Goal: Information Seeking & Learning: Learn about a topic

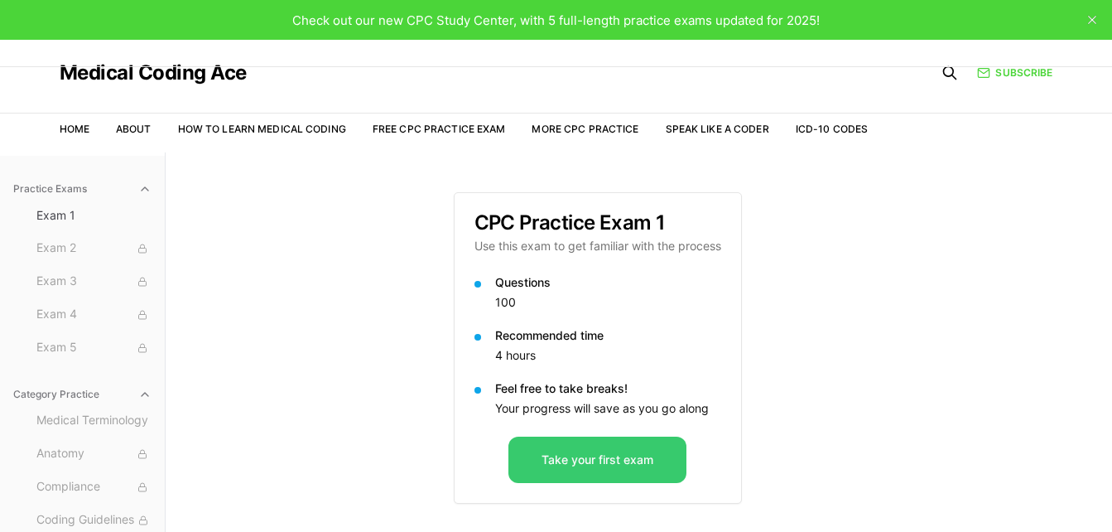
click at [590, 455] on button "Take your first exam" at bounding box center [597, 459] width 178 height 46
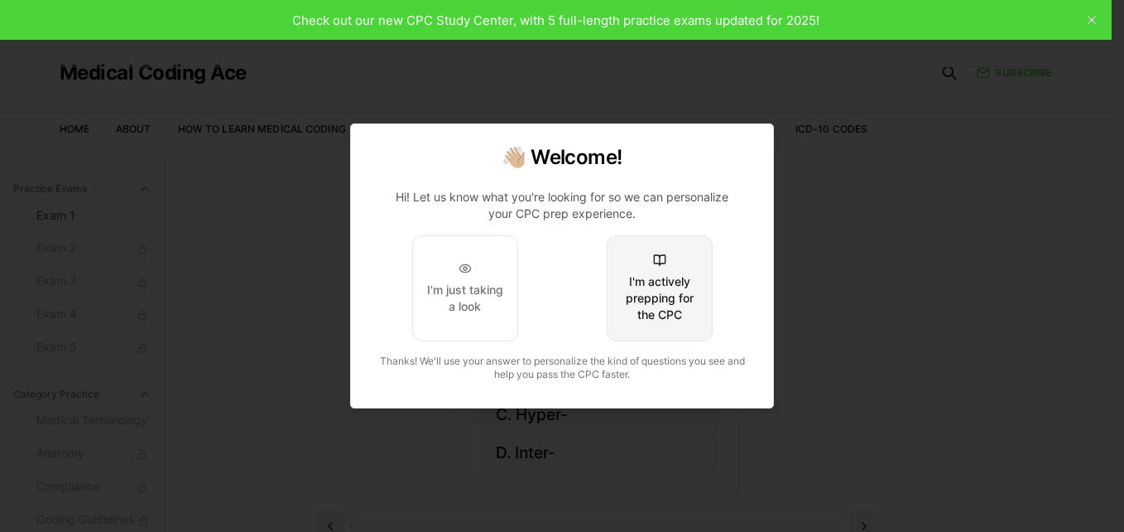
click at [662, 295] on div "I'm actively prepping for the CPC" at bounding box center [660, 298] width 78 height 50
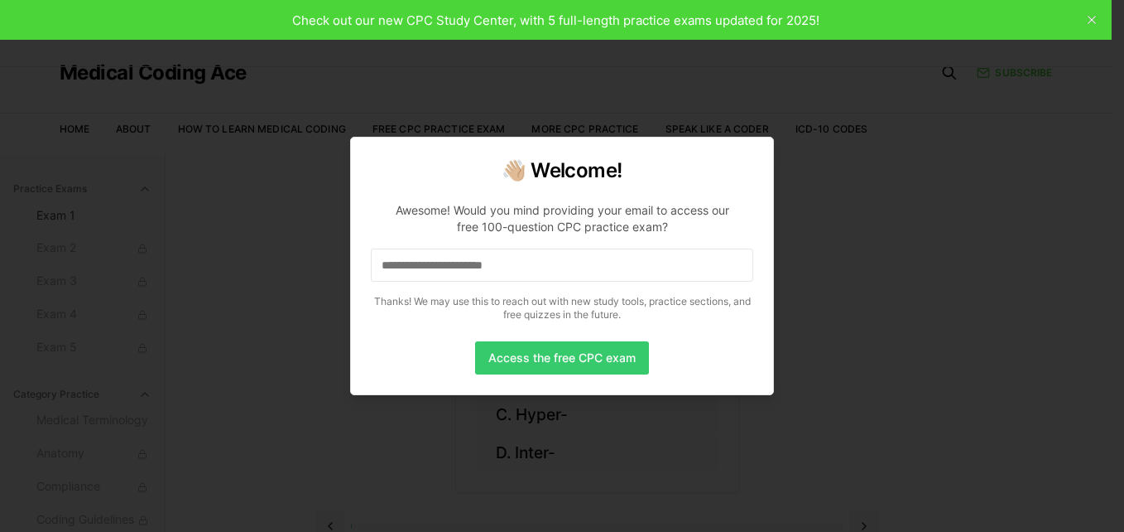
click at [544, 360] on button "Access the free CPC exam" at bounding box center [562, 357] width 174 height 33
click at [510, 258] on input at bounding box center [562, 264] width 383 height 33
click at [535, 354] on button "Access the free CPC exam" at bounding box center [562, 357] width 174 height 33
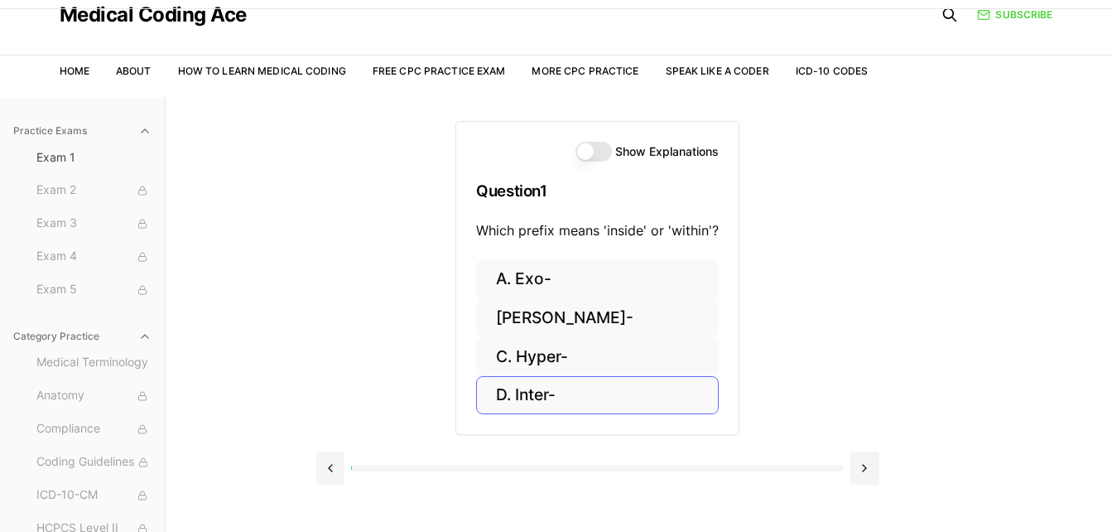
scroll to position [83, 0]
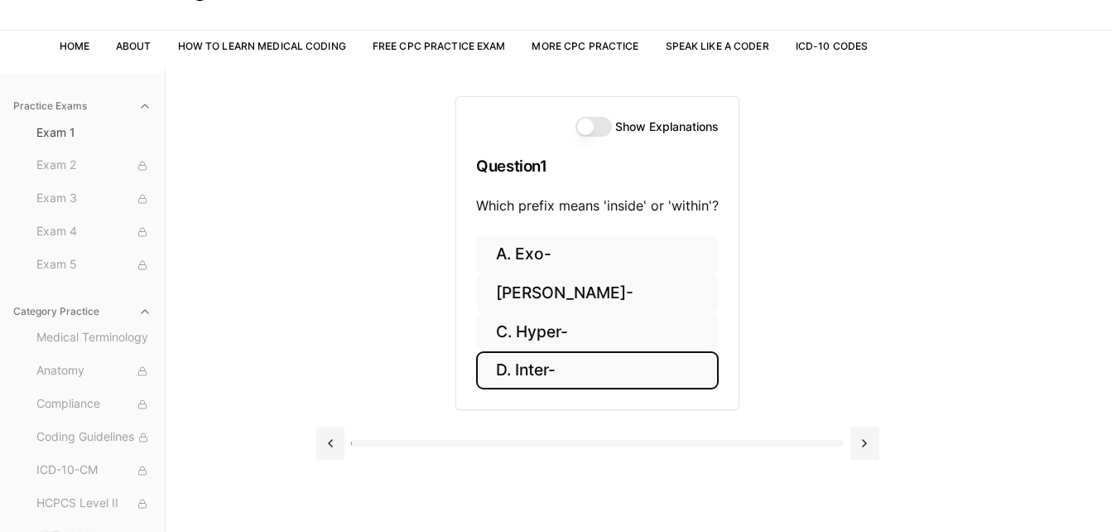
click at [540, 375] on button "D. Inter-" at bounding box center [597, 370] width 243 height 39
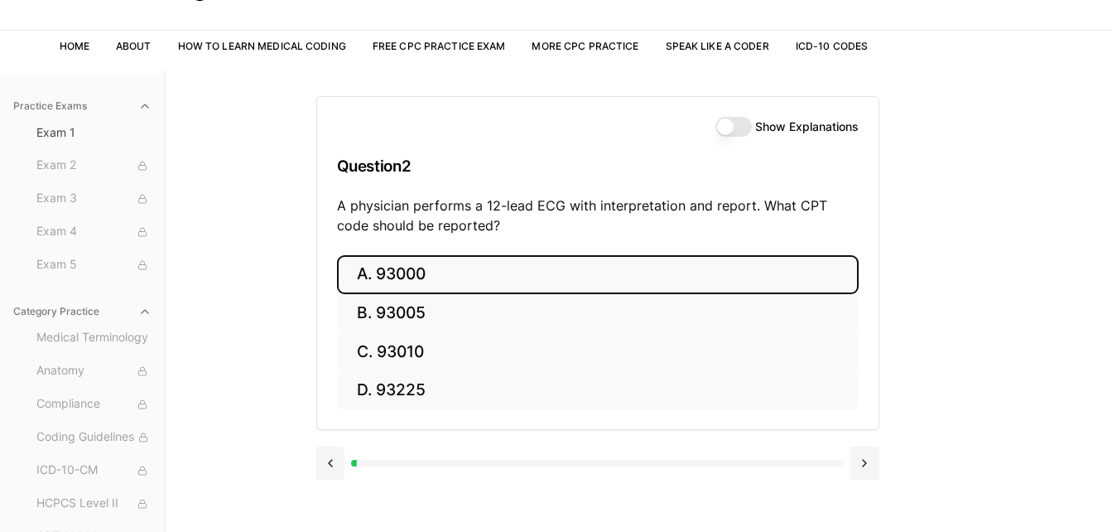
click at [473, 267] on button "A. 93000" at bounding box center [598, 274] width 522 height 39
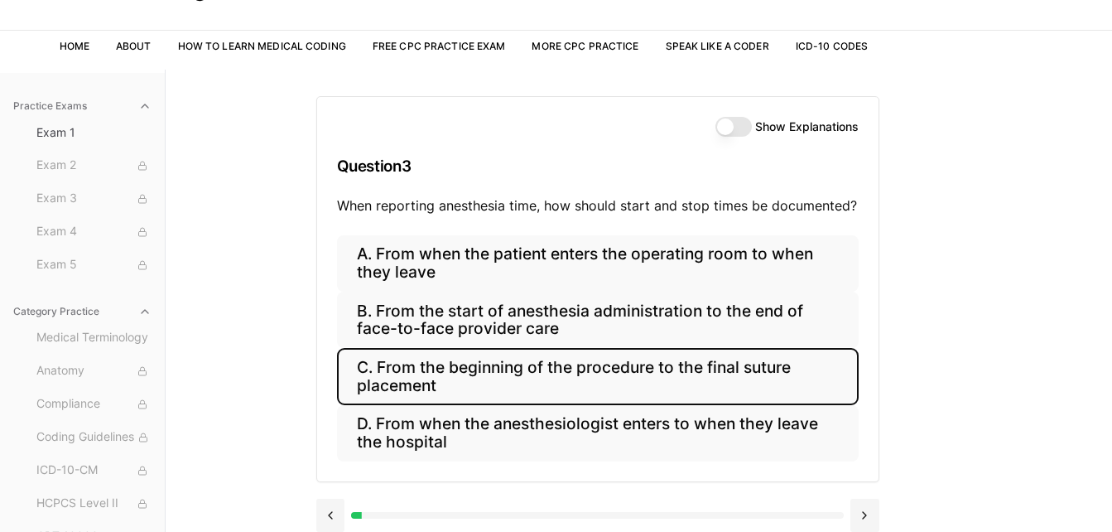
click at [420, 368] on button "C. From the beginning of the procedure to the final suture placement" at bounding box center [598, 376] width 522 height 56
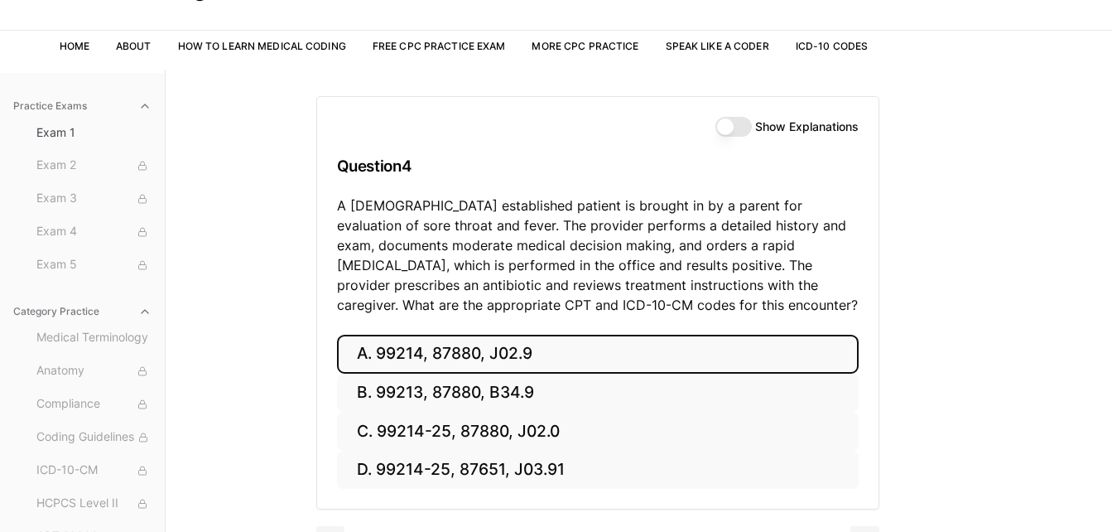
click at [435, 356] on button "A. 99214, 87880, J02.9" at bounding box center [598, 354] width 522 height 39
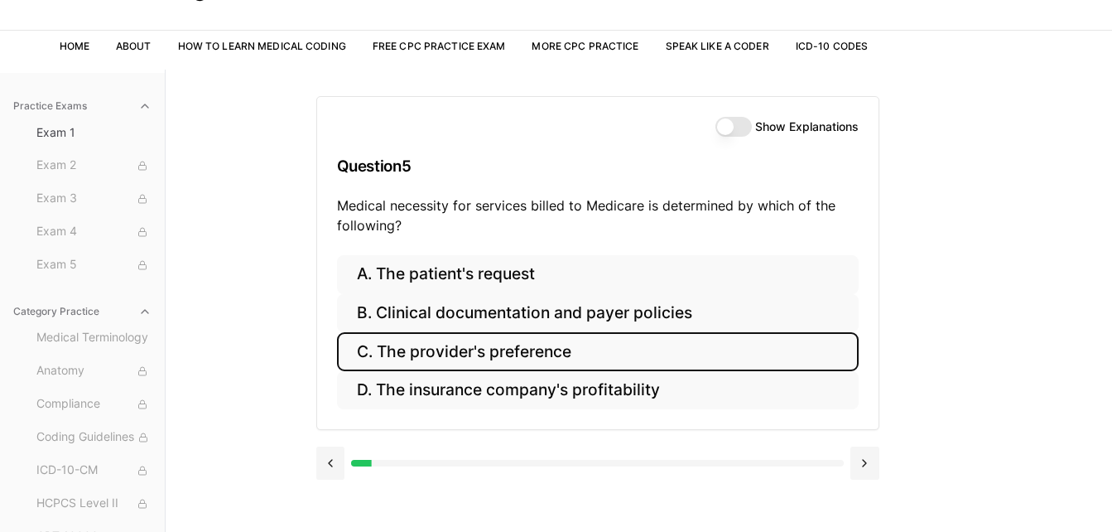
click at [441, 354] on button "C. The provider's preference" at bounding box center [598, 351] width 522 height 39
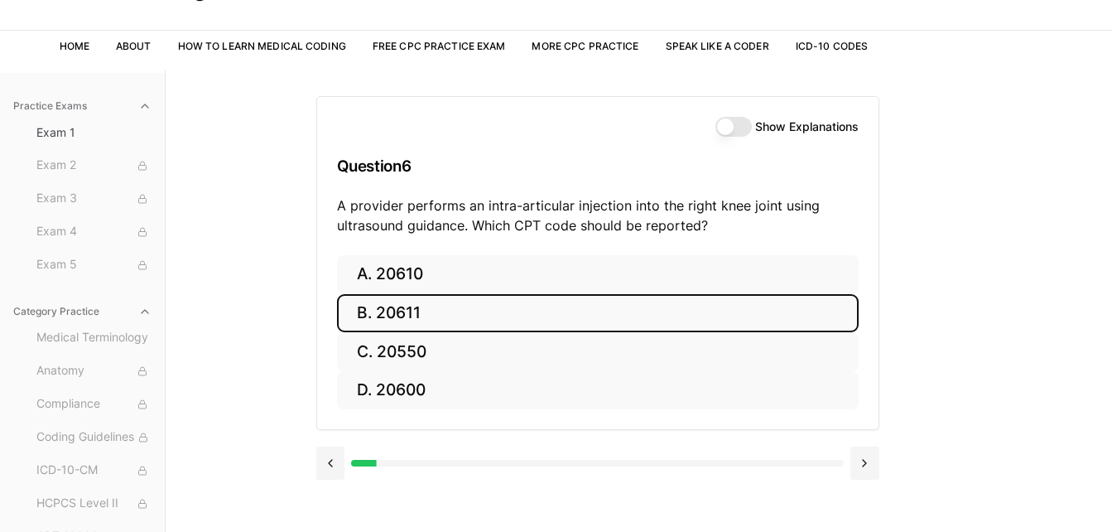
click at [394, 312] on button "B. 20611" at bounding box center [598, 313] width 522 height 39
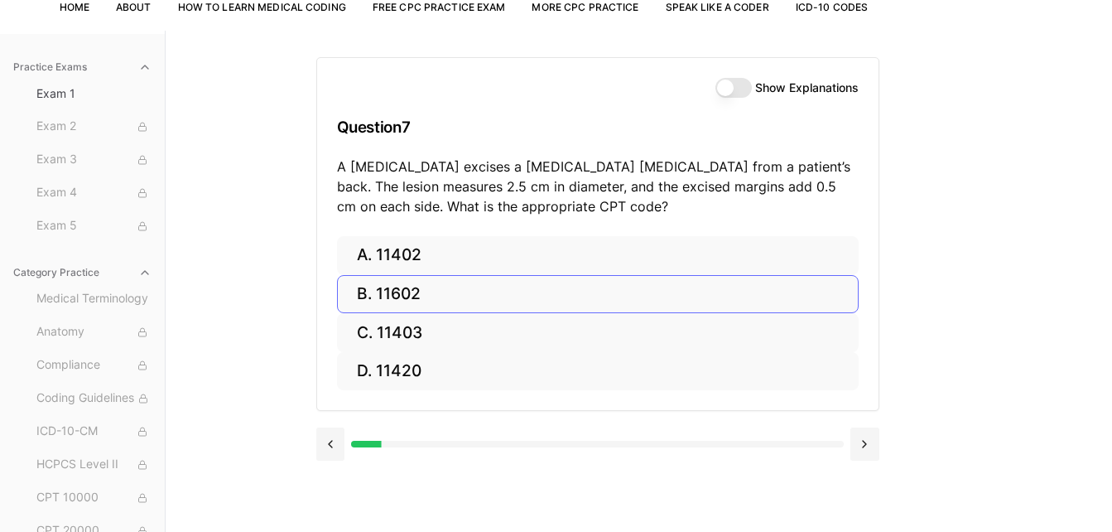
scroll to position [152, 0]
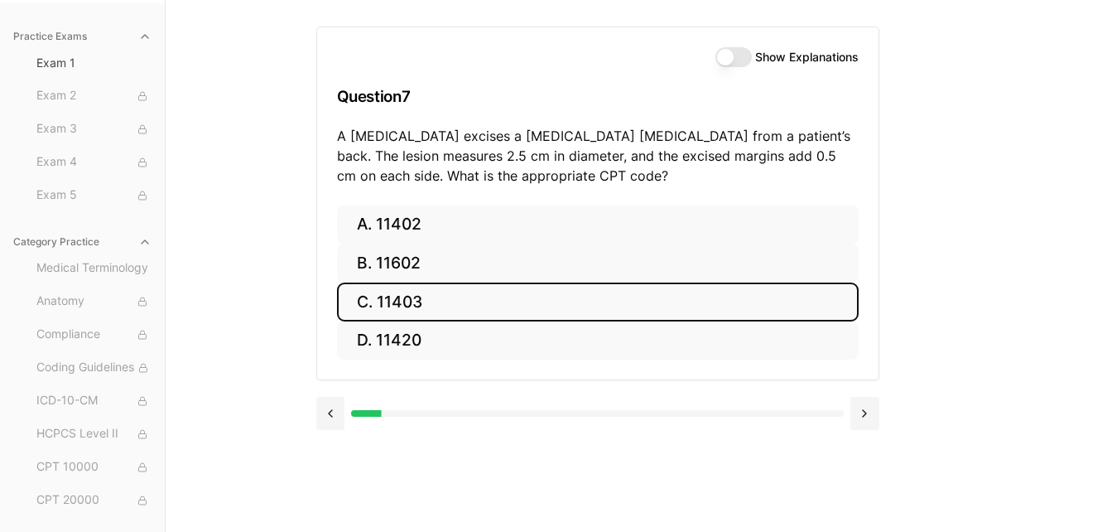
click at [408, 297] on button "C. 11403" at bounding box center [598, 301] width 522 height 39
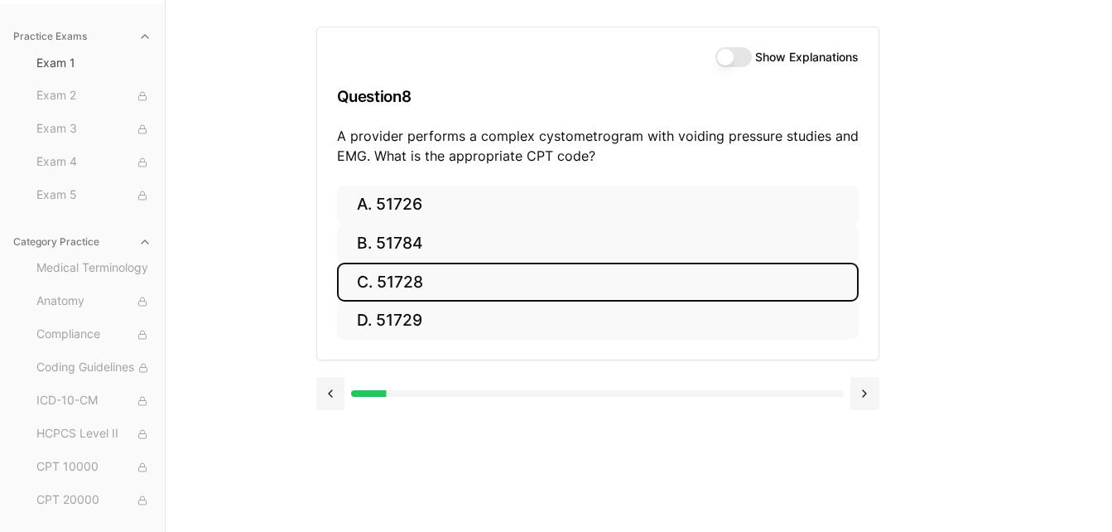
drag, startPoint x: 397, startPoint y: 282, endPoint x: 425, endPoint y: 285, distance: 27.4
click at [399, 283] on button "C. 51728" at bounding box center [598, 281] width 522 height 39
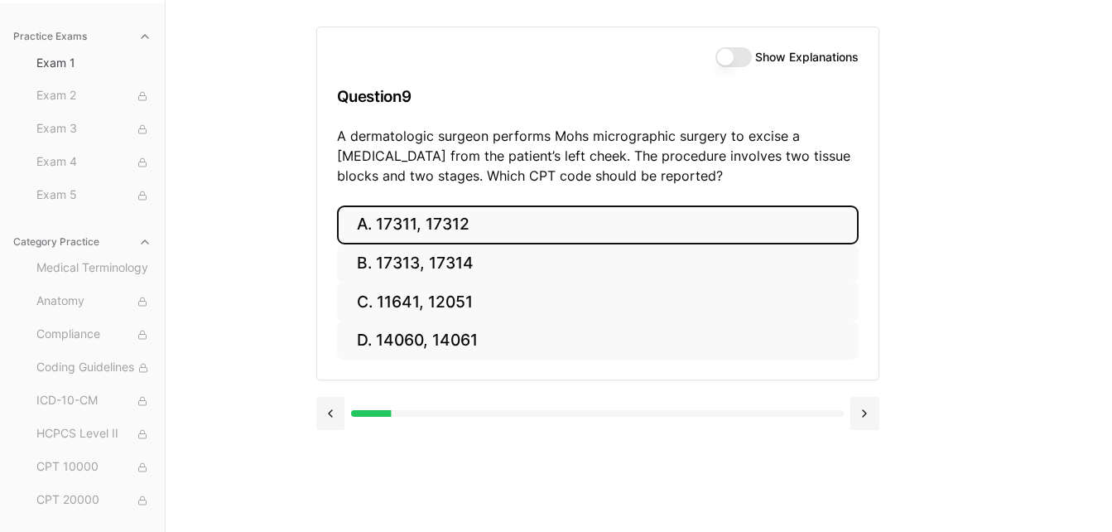
click at [450, 220] on button "A. 17311, 17312" at bounding box center [598, 224] width 522 height 39
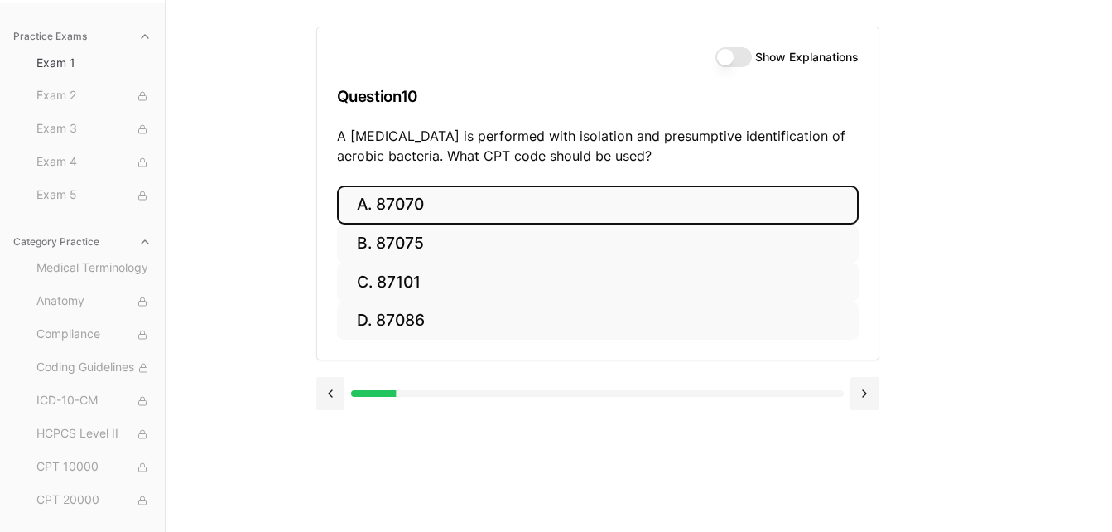
click at [405, 200] on button "A. 87070" at bounding box center [598, 204] width 522 height 39
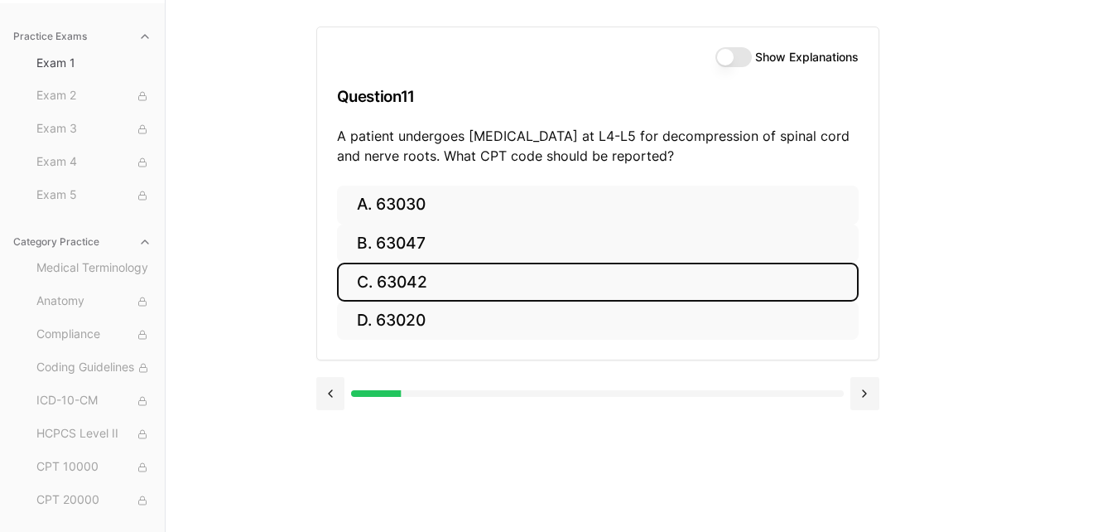
click at [434, 282] on button "C. 63042" at bounding box center [598, 281] width 522 height 39
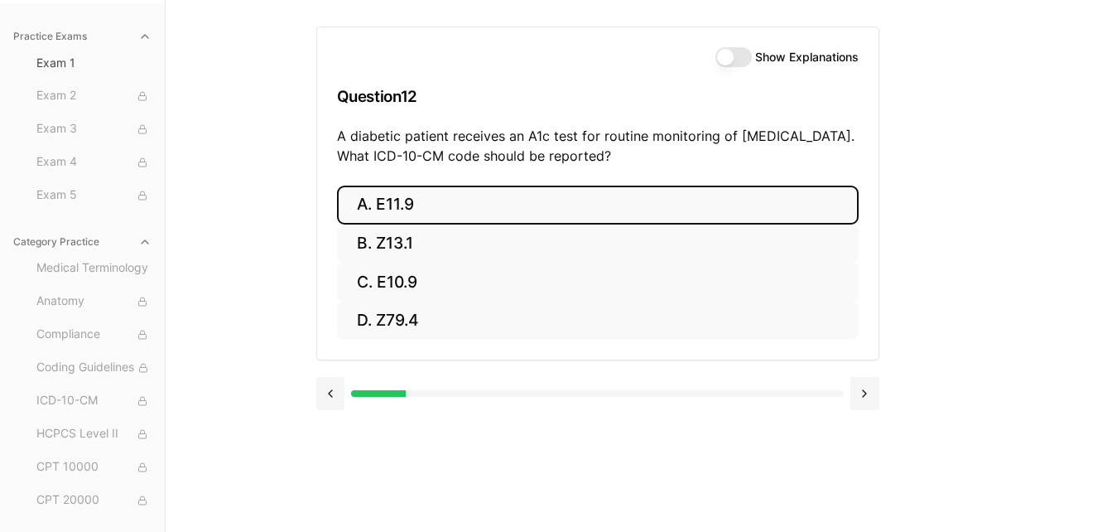
click at [384, 198] on button "A. E11.9" at bounding box center [598, 204] width 522 height 39
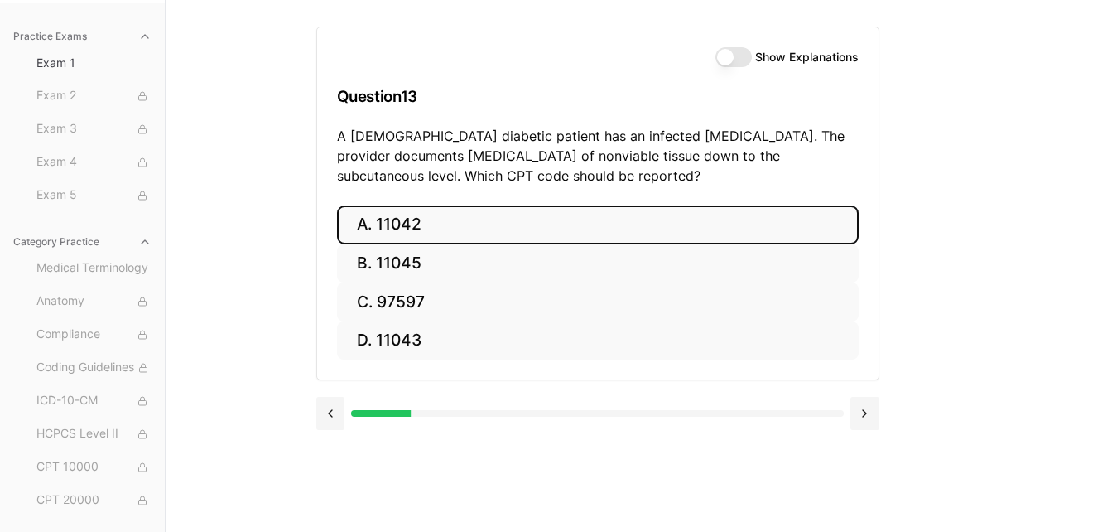
click at [401, 223] on button "A. 11042" at bounding box center [598, 224] width 522 height 39
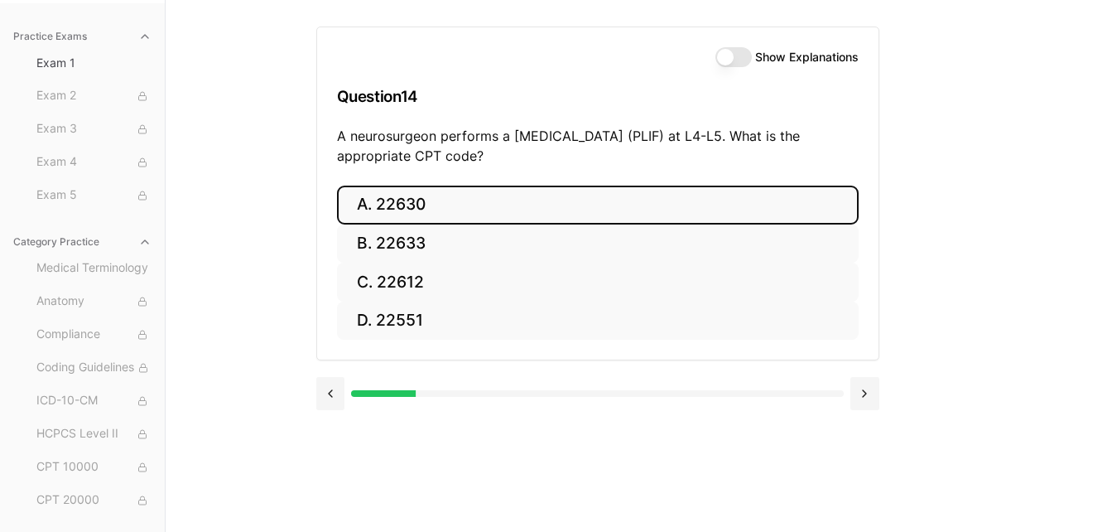
click at [423, 200] on button "A. 22630" at bounding box center [598, 204] width 522 height 39
click at [397, 195] on button "A. R91.8" at bounding box center [598, 204] width 522 height 39
click at [402, 205] on button "A. 62270" at bounding box center [598, 204] width 522 height 39
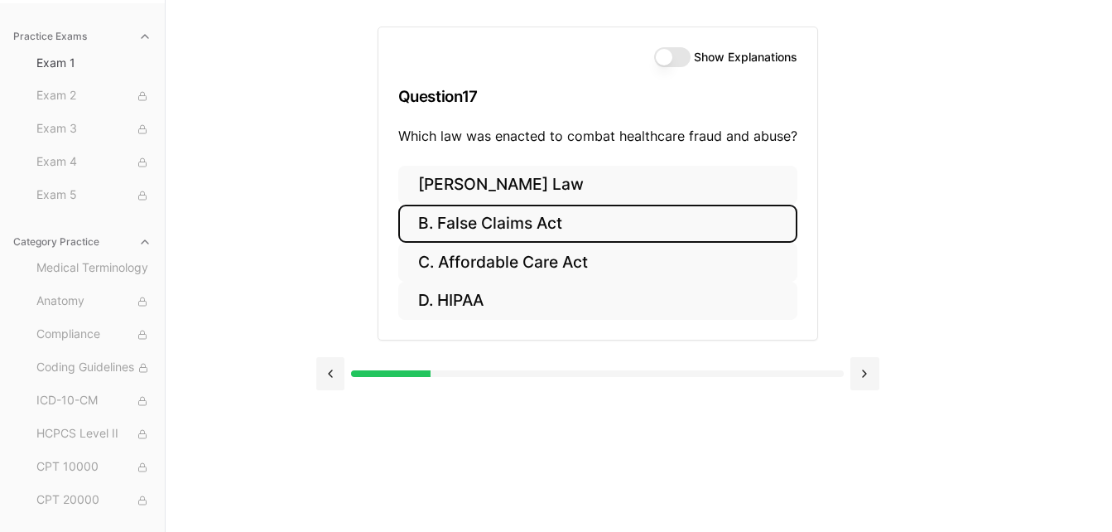
click at [524, 222] on button "B. False Claims Act" at bounding box center [597, 224] width 399 height 39
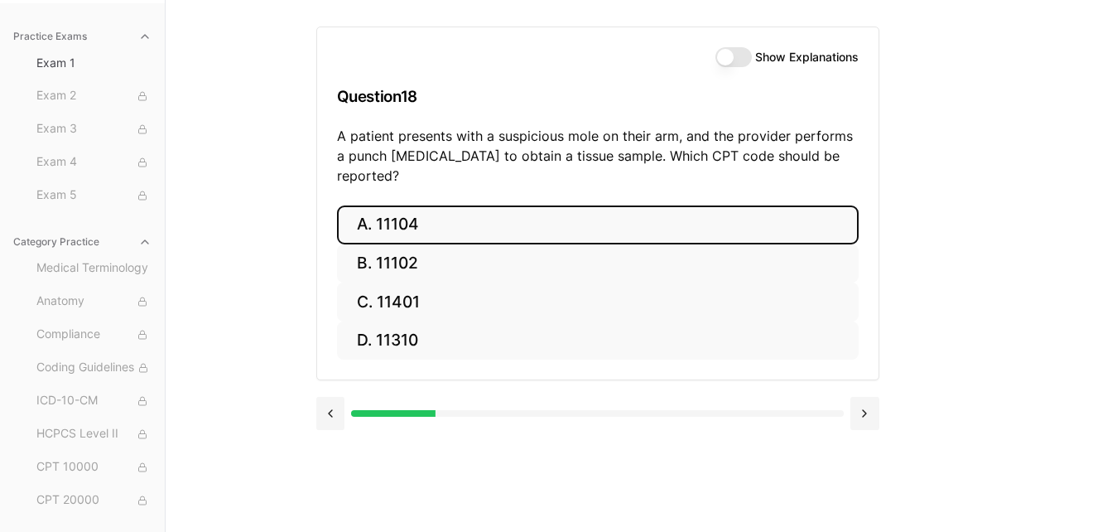
click at [374, 205] on button "A. 11104" at bounding box center [598, 224] width 522 height 39
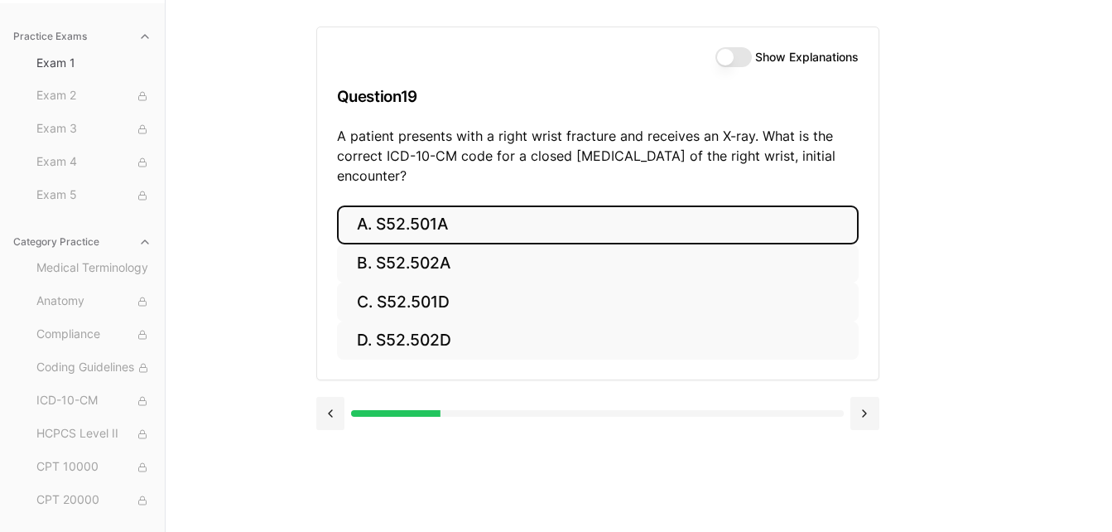
click at [414, 219] on button "A. S52.501A" at bounding box center [598, 224] width 522 height 39
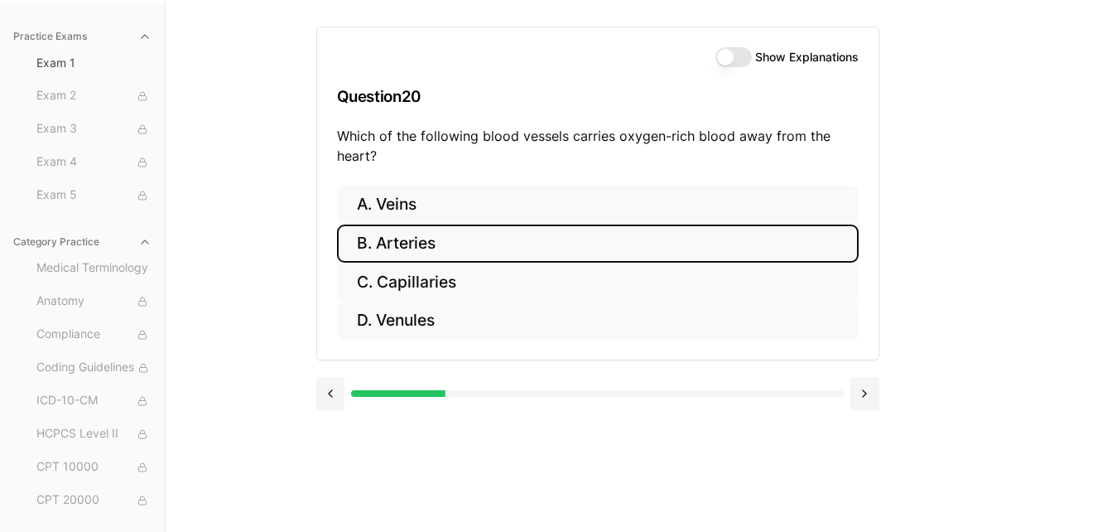
click at [402, 238] on button "B. Arteries" at bounding box center [598, 243] width 522 height 39
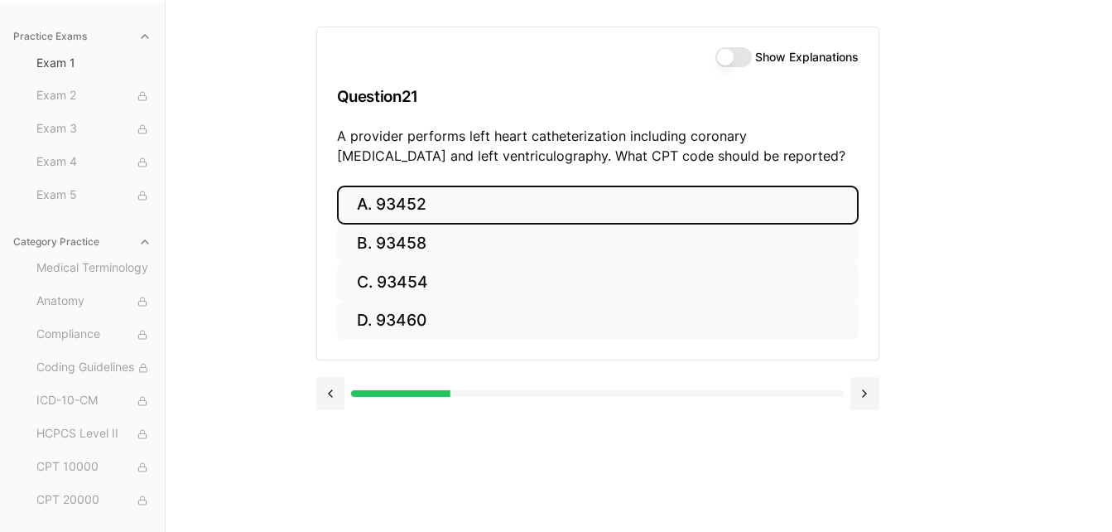
click at [416, 205] on button "A. 93452" at bounding box center [598, 204] width 522 height 39
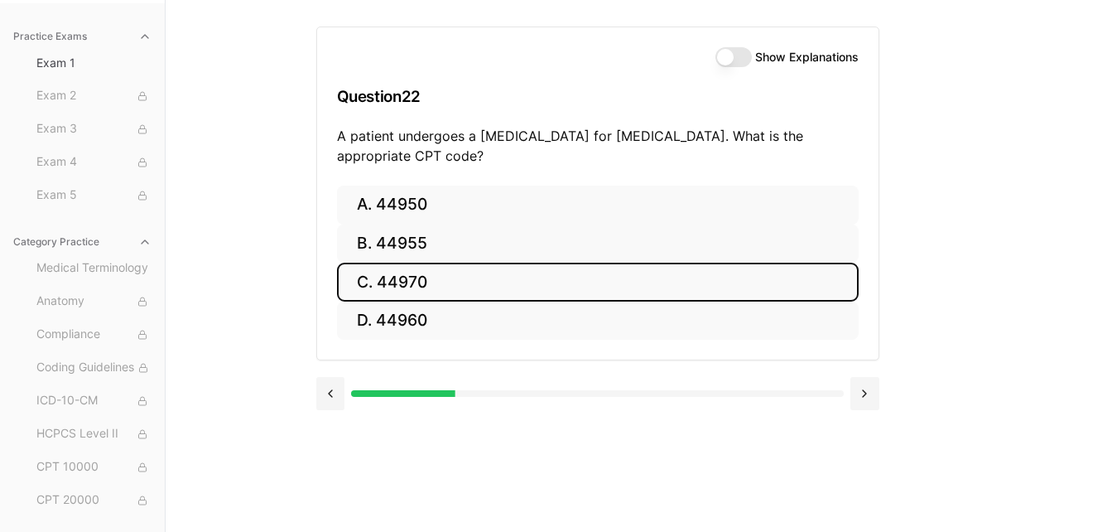
click at [402, 275] on button "C. 44970" at bounding box center [598, 281] width 522 height 39
click at [412, 277] on button "C. 95909" at bounding box center [598, 281] width 522 height 39
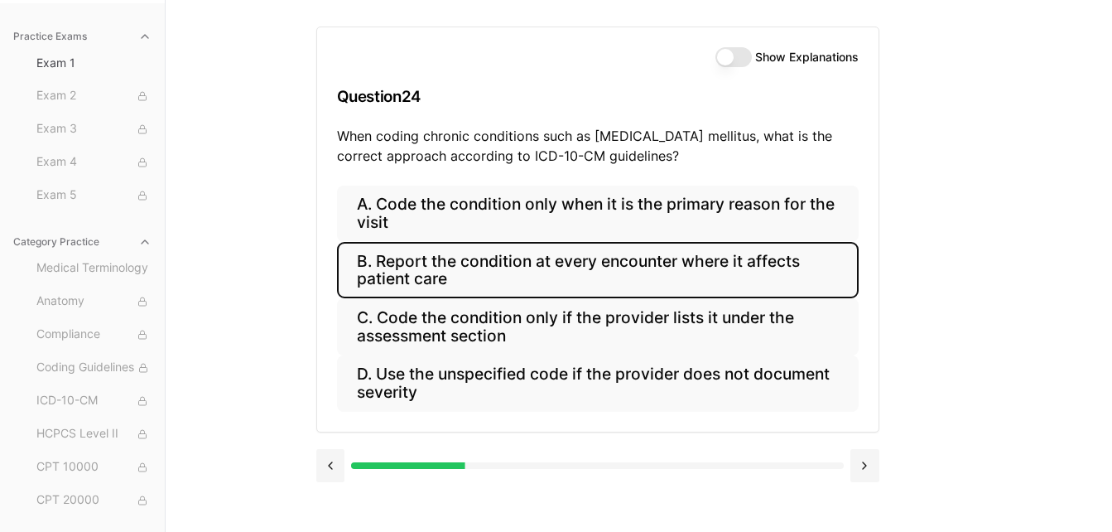
click at [581, 267] on button "B. Report the condition at every encounter where it affects patient care" at bounding box center [598, 270] width 522 height 56
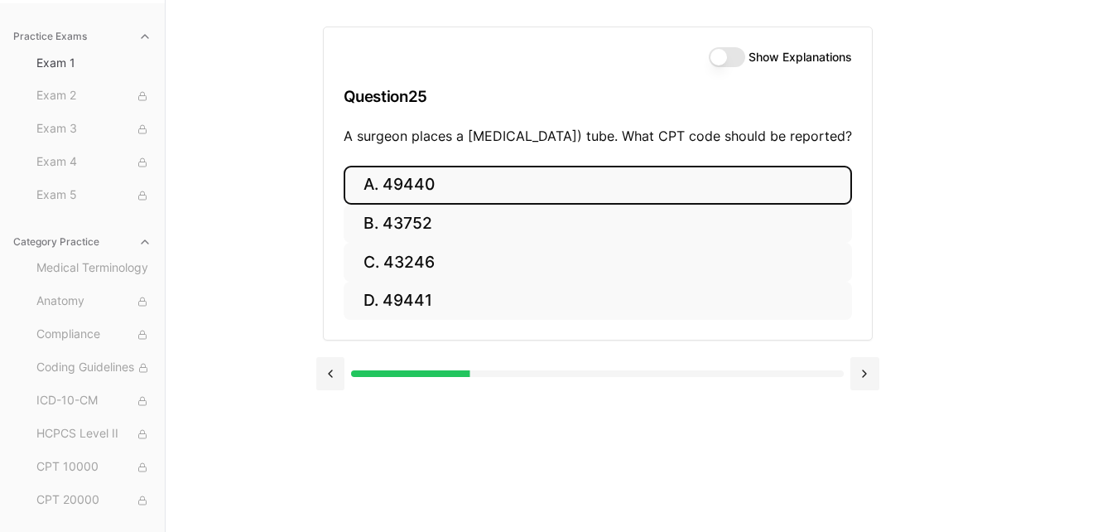
click at [445, 202] on button "A. 49440" at bounding box center [598, 185] width 508 height 39
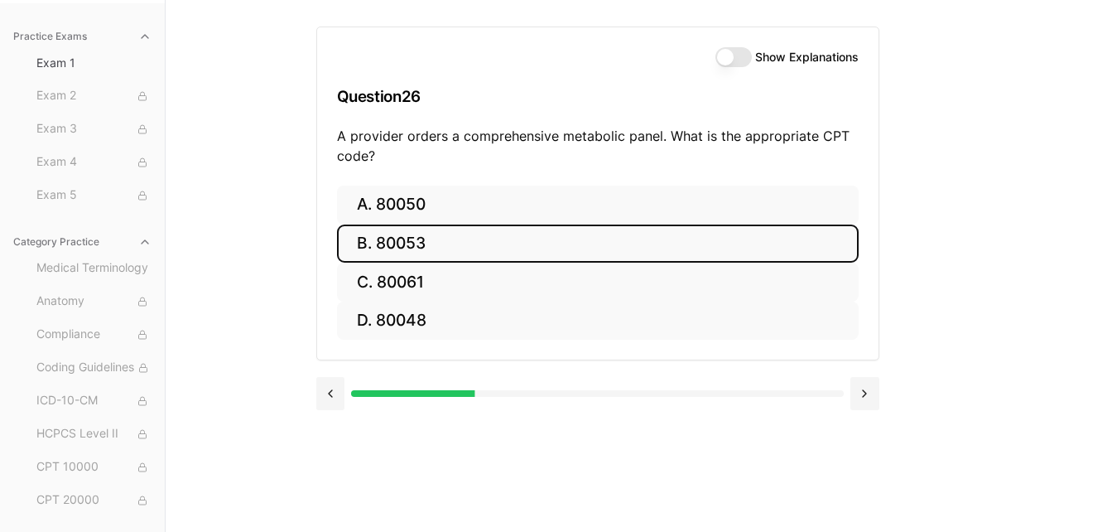
click at [454, 241] on button "B. 80053" at bounding box center [598, 243] width 522 height 39
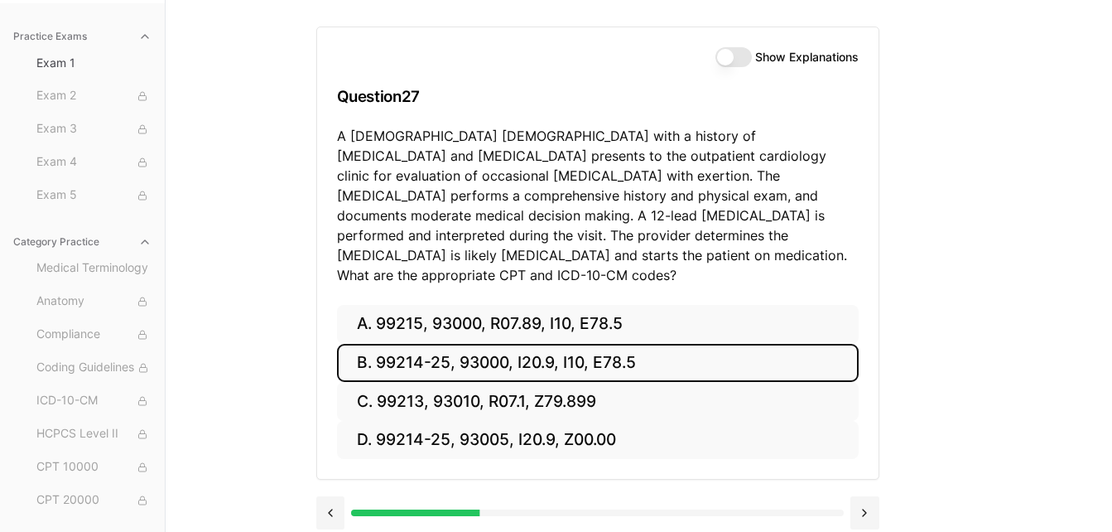
click at [497, 344] on button "B. 99214-25, 93000, I20.9, I10, E78.5" at bounding box center [598, 363] width 522 height 39
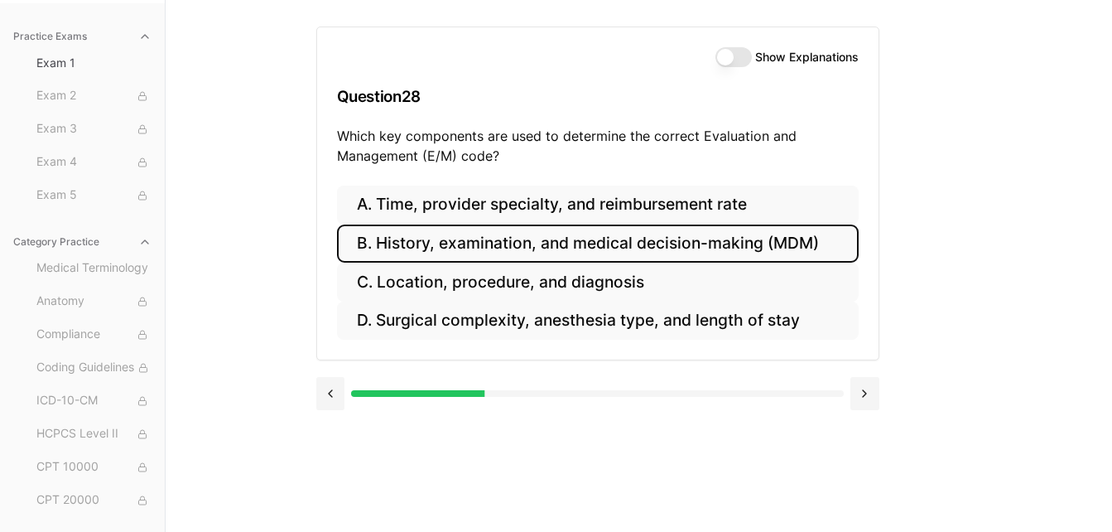
click at [508, 248] on button "B. History, examination, and medical decision-making (MDM)" at bounding box center [598, 243] width 522 height 39
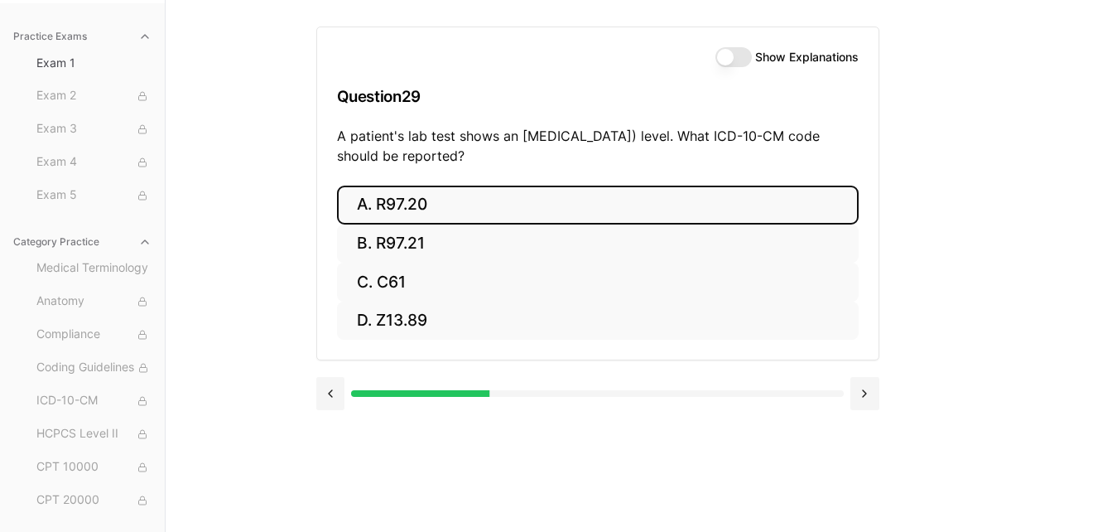
click at [434, 209] on button "A. R97.20" at bounding box center [598, 204] width 522 height 39
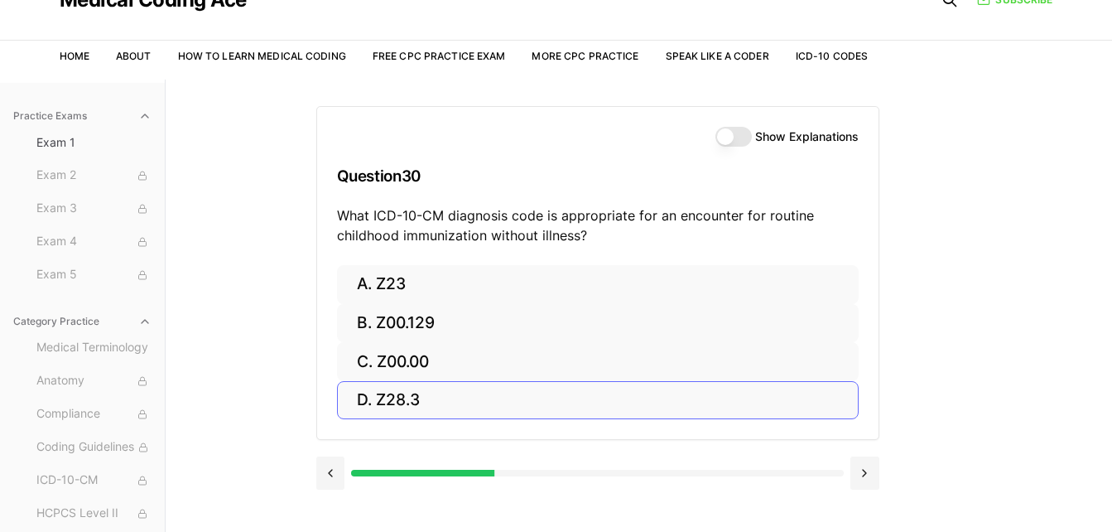
scroll to position [83, 0]
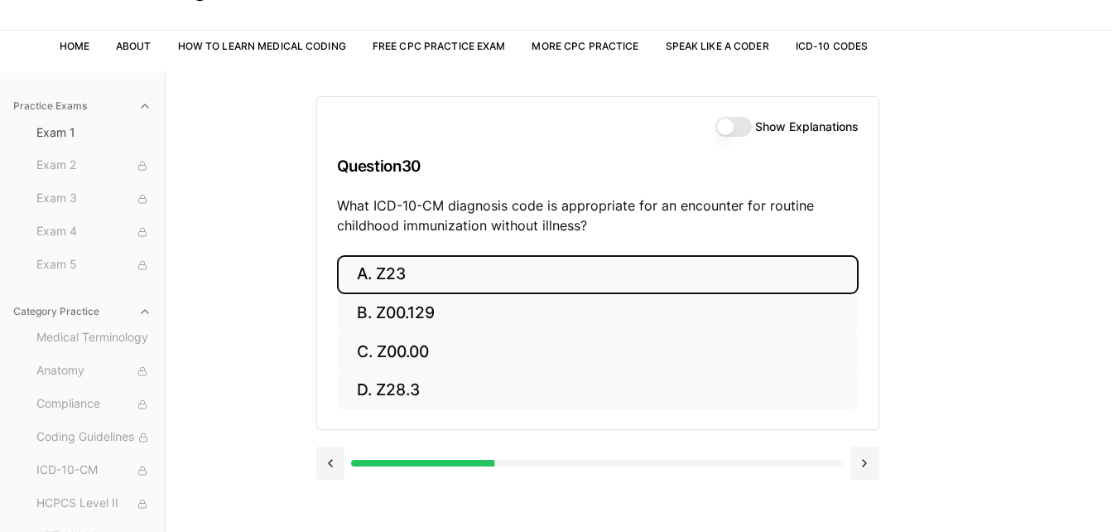
click at [408, 271] on button "A. Z23" at bounding box center [598, 274] width 522 height 39
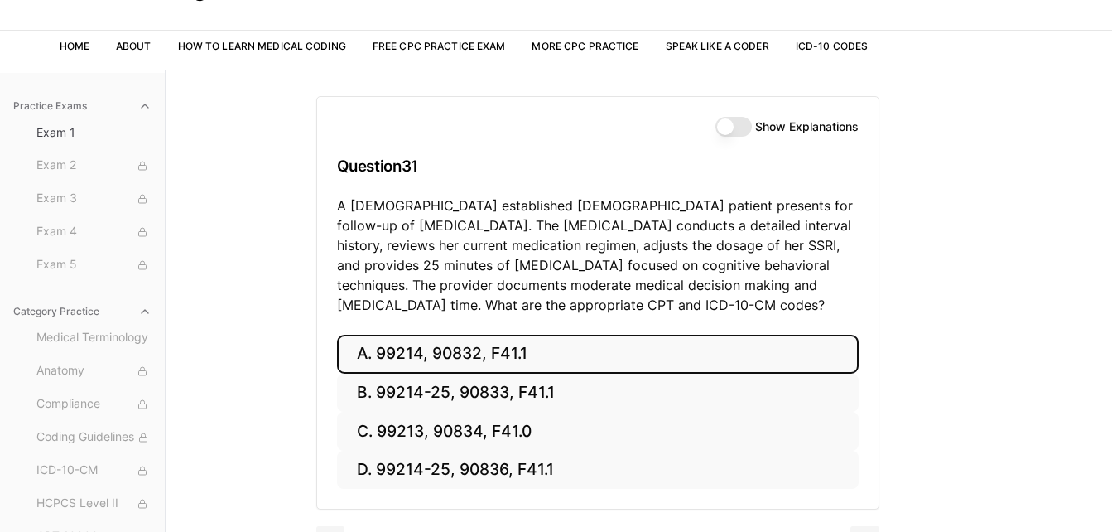
click at [493, 352] on button "A. 99214, 90832, F41.1" at bounding box center [598, 354] width 522 height 39
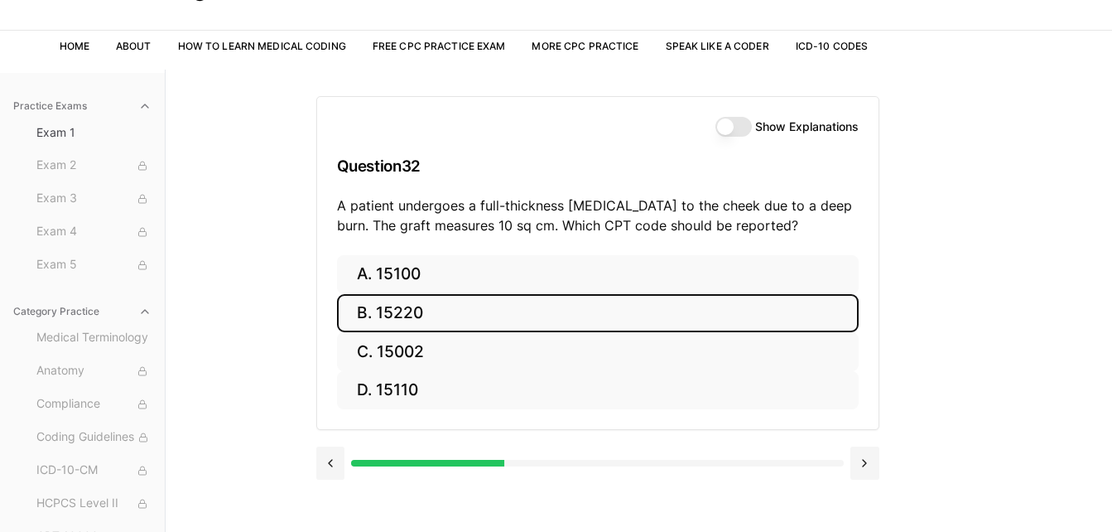
click at [412, 310] on button "B. 15220" at bounding box center [598, 313] width 522 height 39
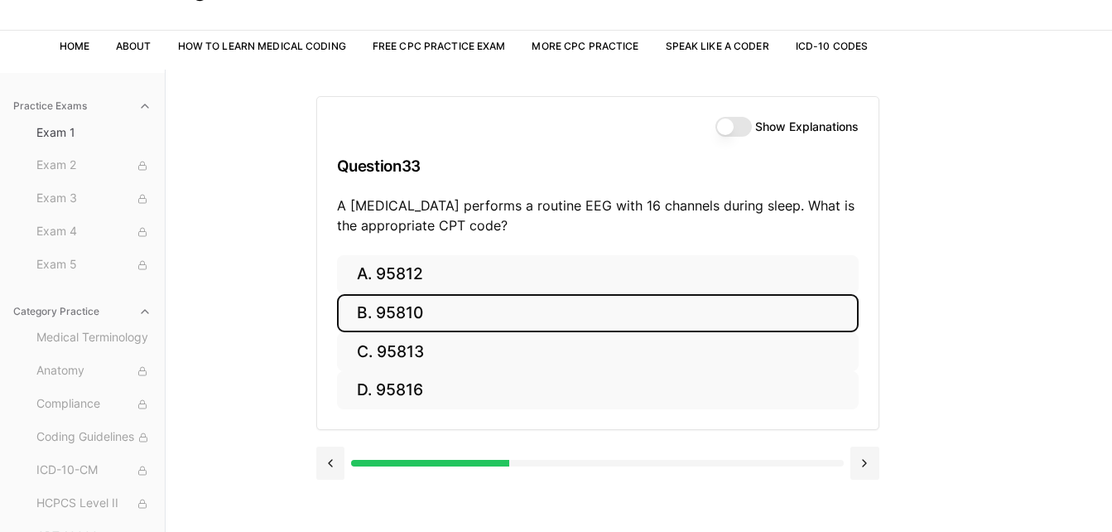
click at [418, 315] on button "B. 95810" at bounding box center [598, 313] width 522 height 39
click at [425, 315] on button "B. 47563" at bounding box center [598, 313] width 522 height 39
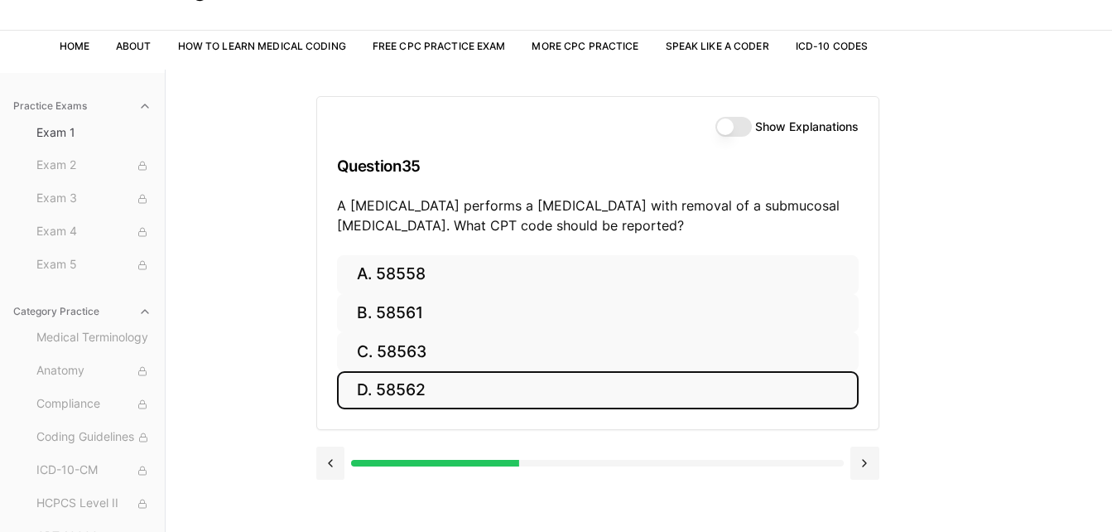
click at [412, 389] on button "D. 58562" at bounding box center [598, 390] width 522 height 39
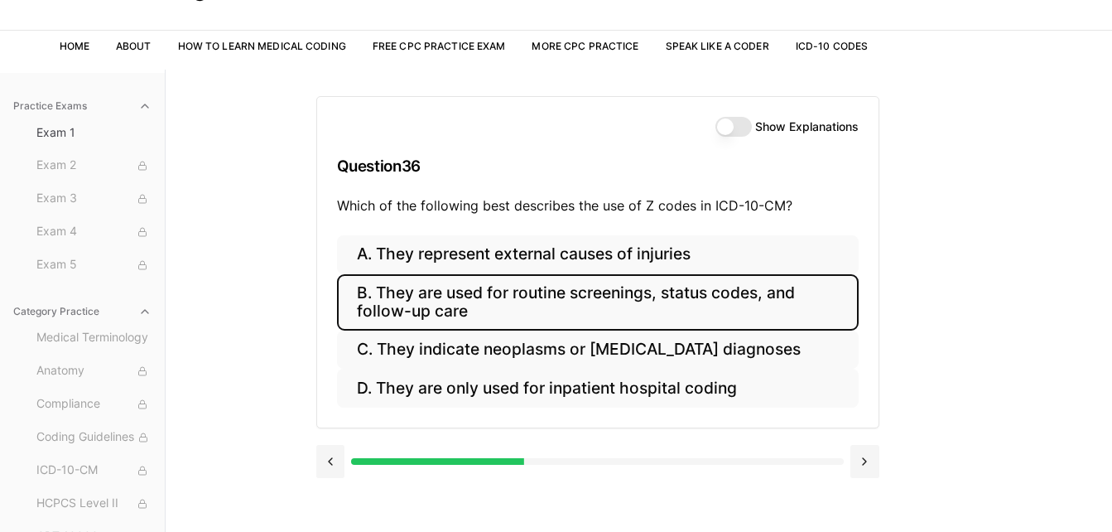
click at [494, 294] on button "B. They are used for routine screenings, status codes, and follow-up care" at bounding box center [598, 302] width 522 height 56
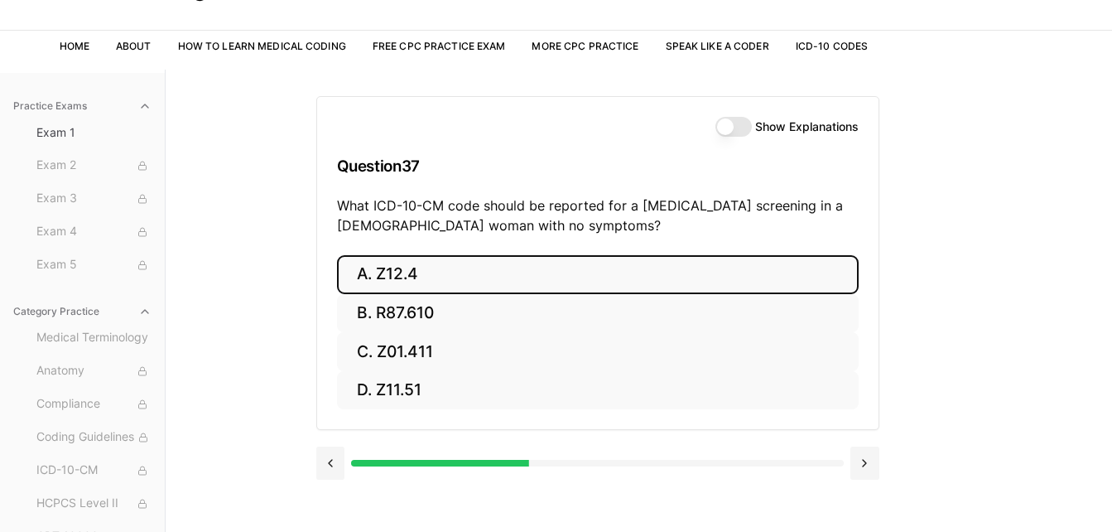
click at [402, 272] on button "A. Z12.4" at bounding box center [598, 274] width 522 height 39
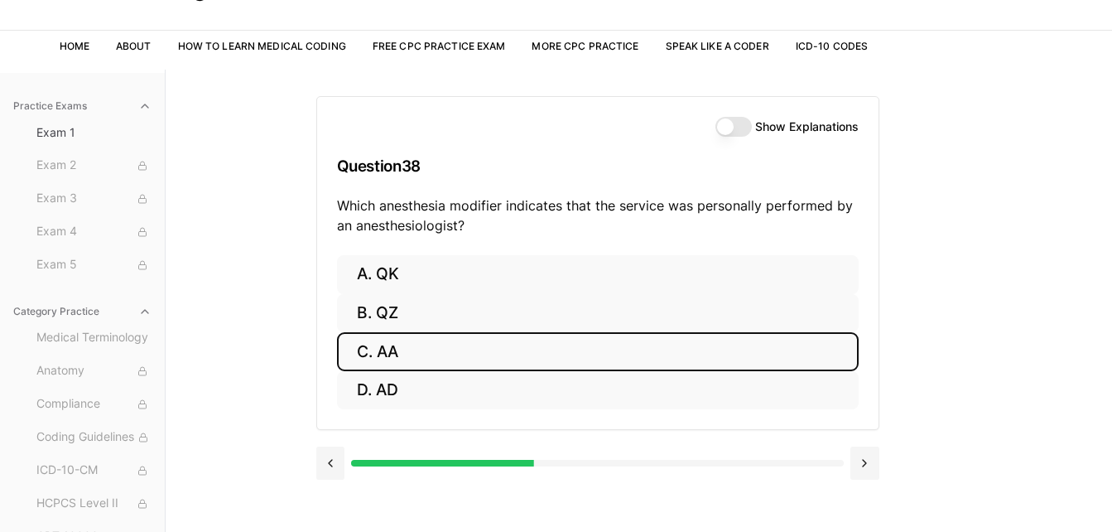
click at [387, 354] on button "C. AA" at bounding box center [598, 351] width 522 height 39
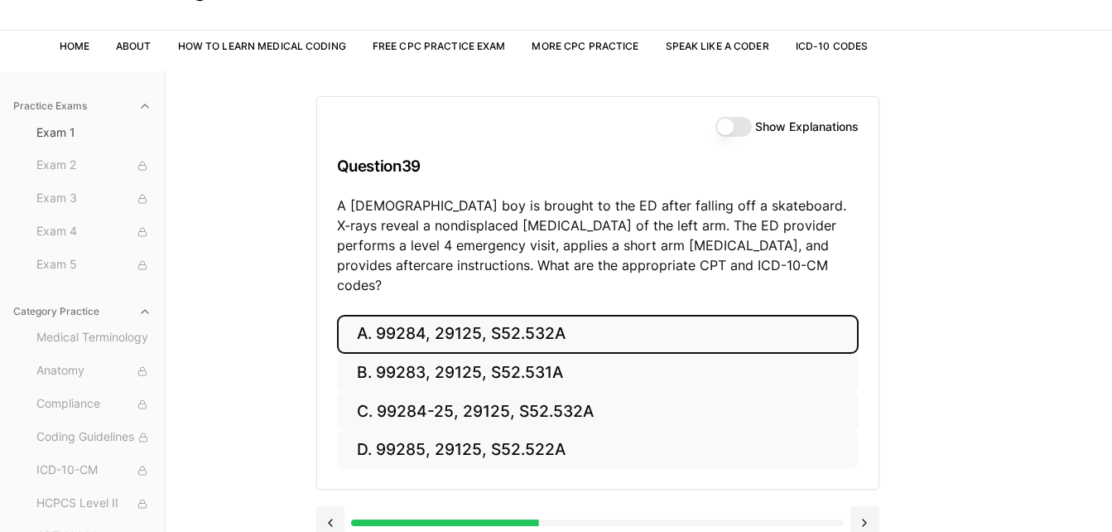
click at [495, 315] on button "A. 99284, 29125, S52.532A" at bounding box center [598, 334] width 522 height 39
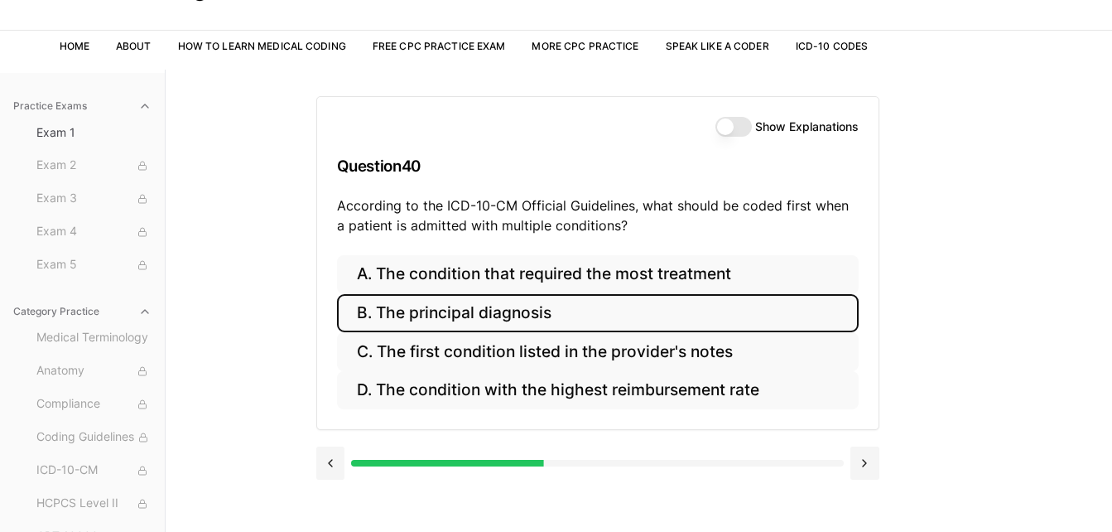
click at [444, 311] on button "B. The principal diagnosis" at bounding box center [598, 313] width 522 height 39
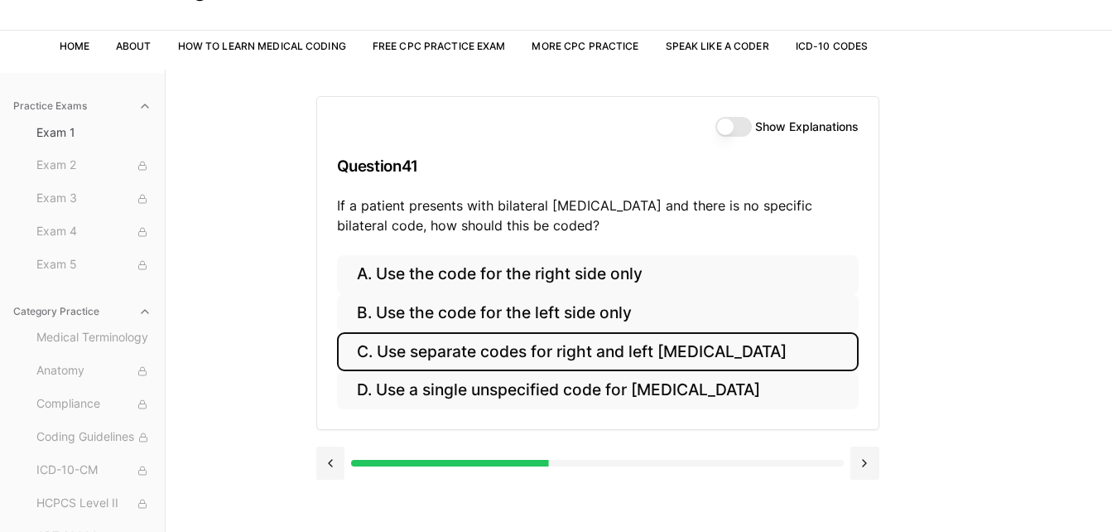
click at [482, 349] on button "C. Use separate codes for right and left [MEDICAL_DATA]" at bounding box center [598, 351] width 522 height 39
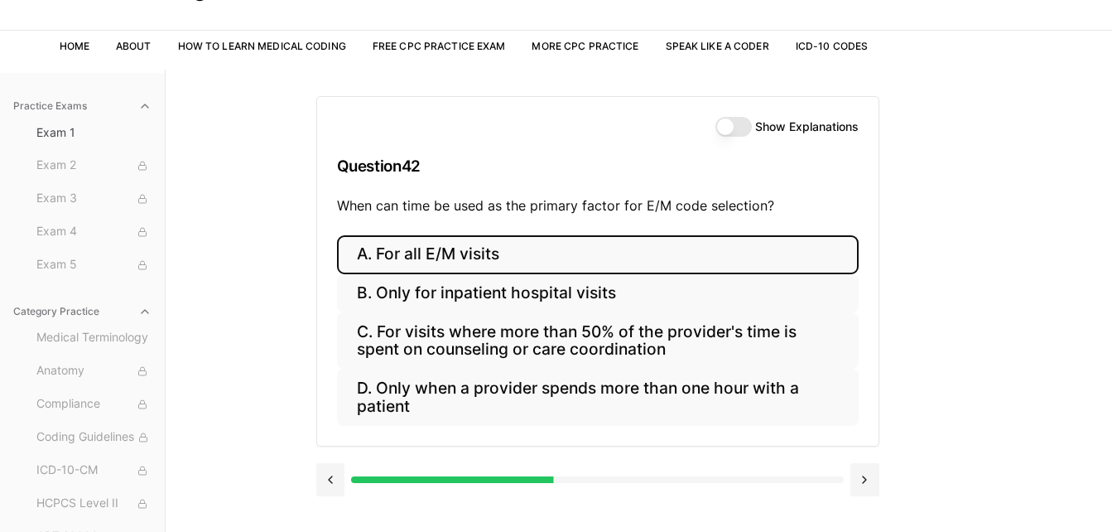
click at [453, 249] on button "A. For all E/M visits" at bounding box center [598, 254] width 522 height 39
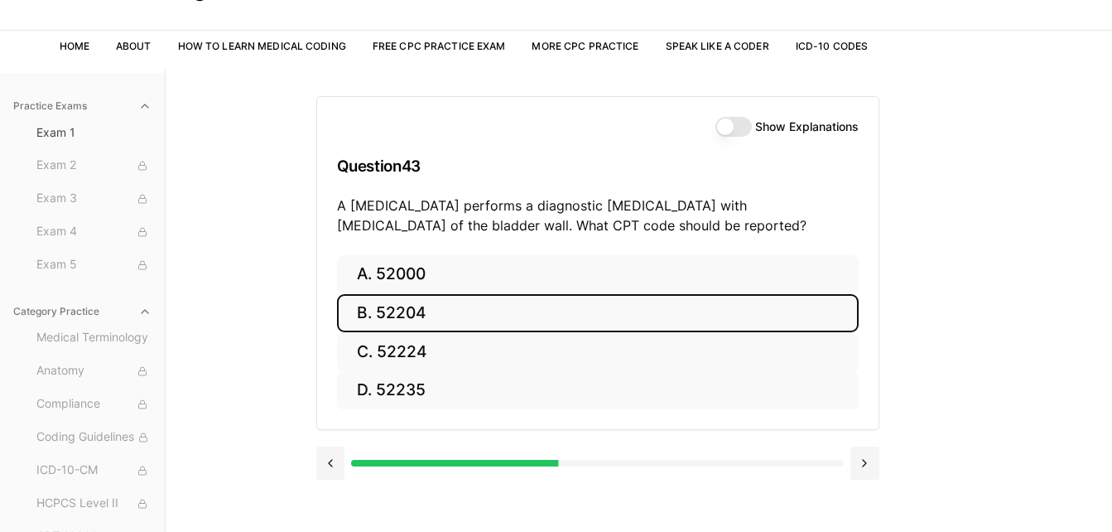
click at [410, 313] on button "B. 52204" at bounding box center [598, 313] width 522 height 39
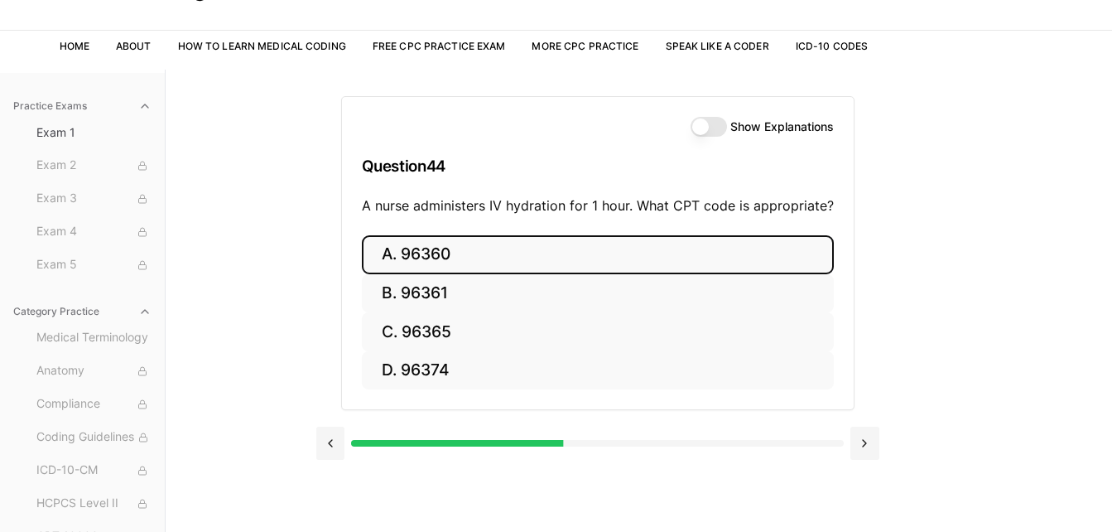
click at [445, 245] on button "A. 96360" at bounding box center [598, 254] width 472 height 39
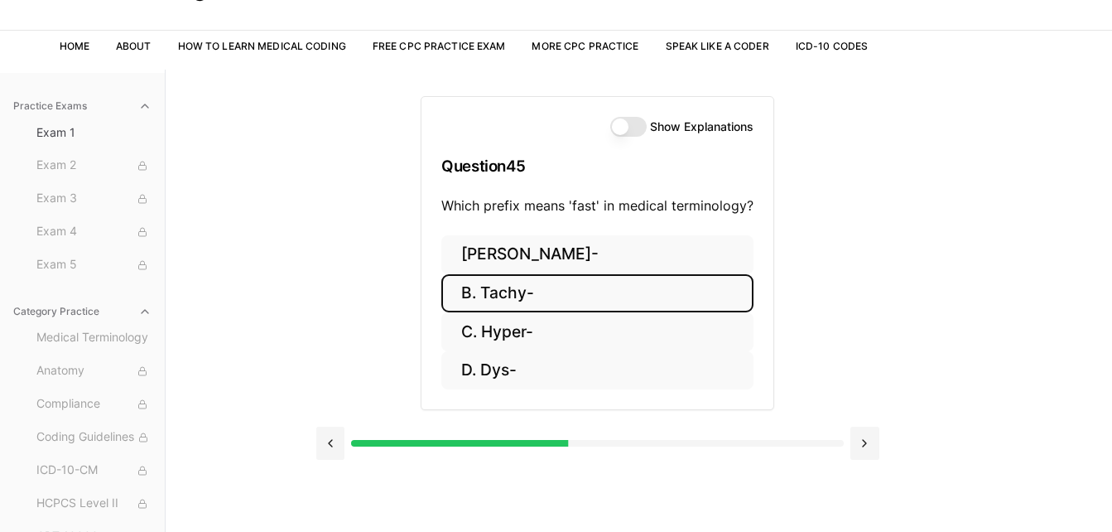
click at [514, 291] on button "B. Tachy-" at bounding box center [597, 293] width 312 height 39
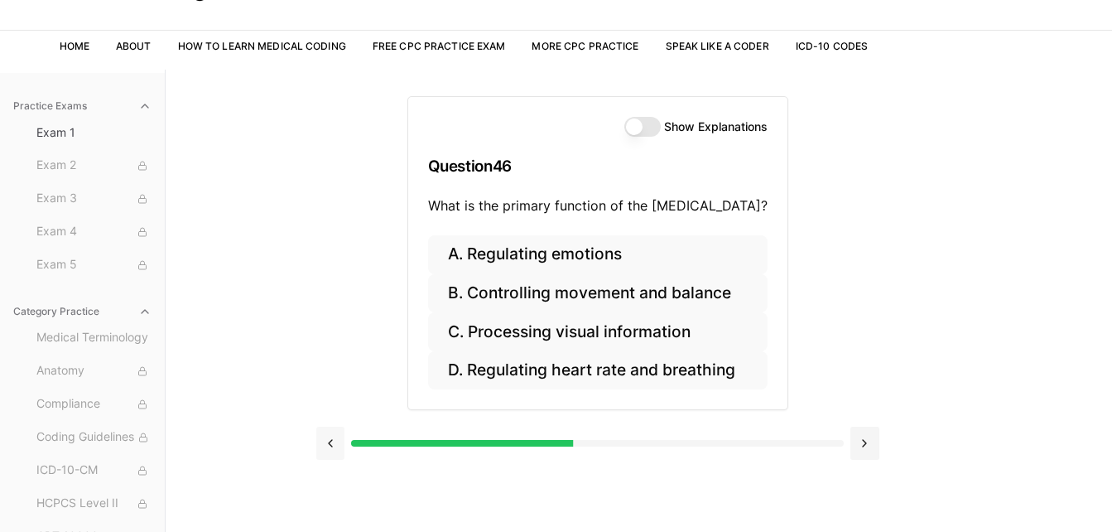
click at [333, 443] on button at bounding box center [330, 442] width 29 height 33
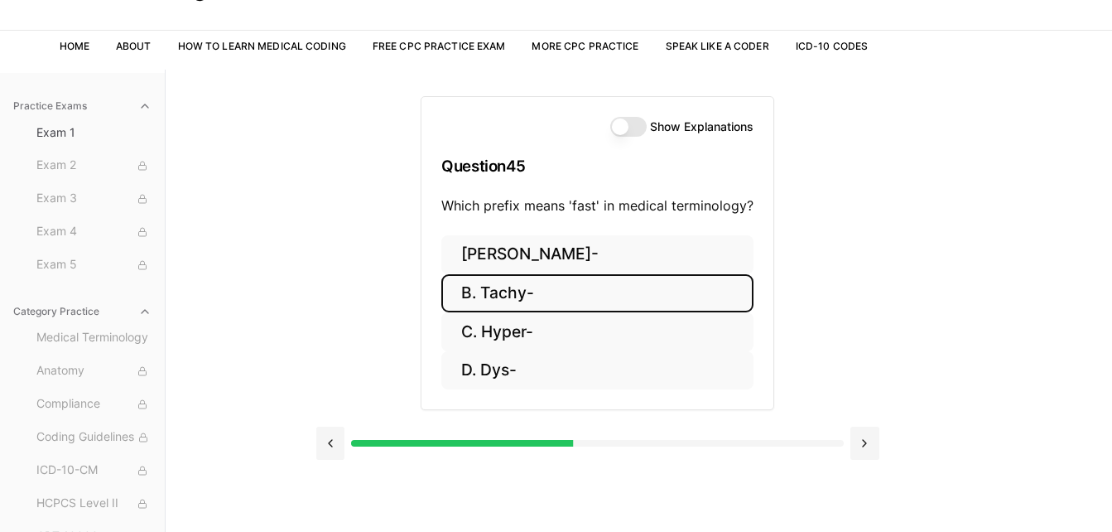
click at [556, 291] on button "B. Tachy-" at bounding box center [597, 293] width 312 height 39
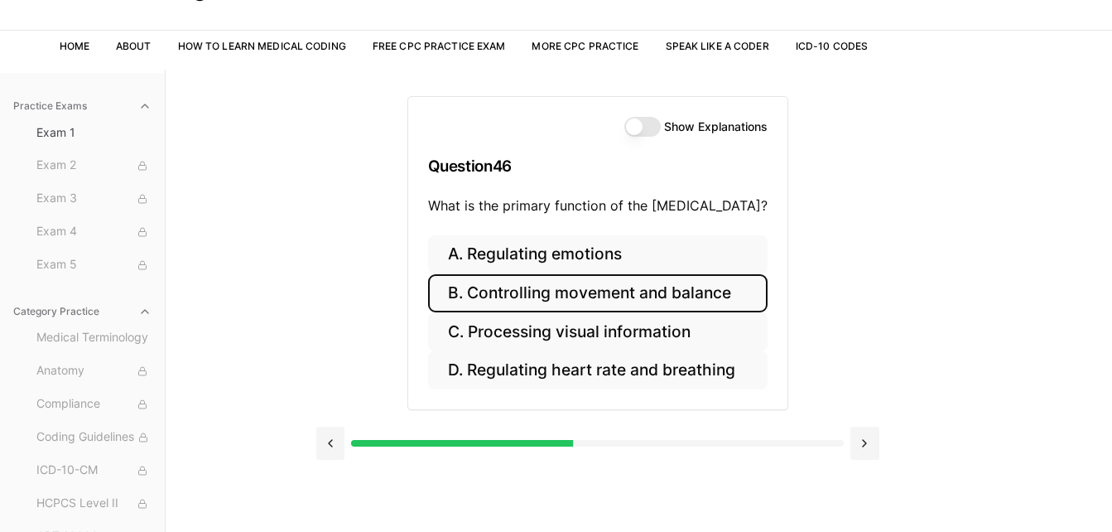
click at [653, 299] on button "B. Controlling movement and balance" at bounding box center [597, 293] width 339 height 39
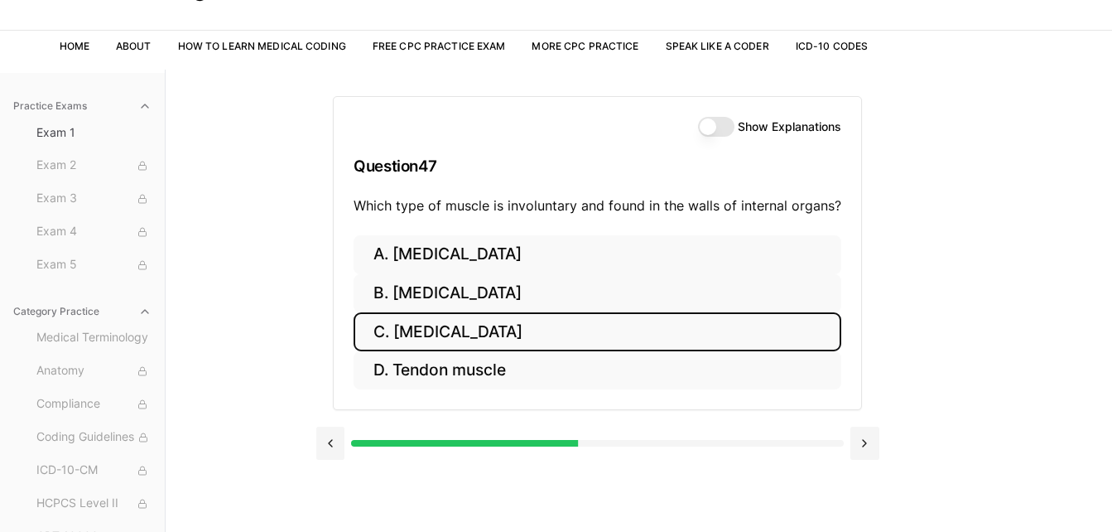
click at [489, 334] on button "C. [MEDICAL_DATA]" at bounding box center [598, 331] width 488 height 39
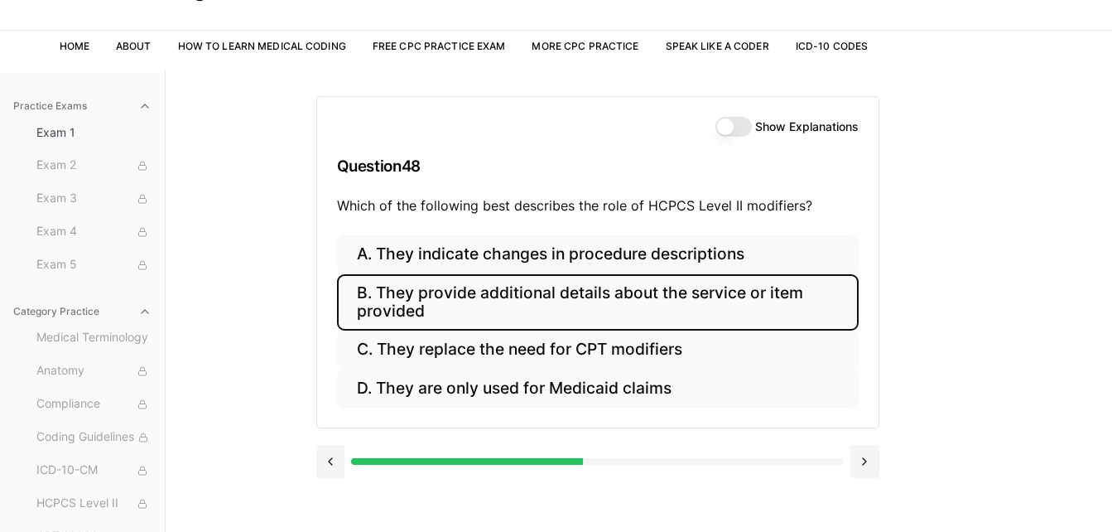
click at [575, 291] on button "B. They provide additional details about the service or item provided" at bounding box center [598, 302] width 522 height 56
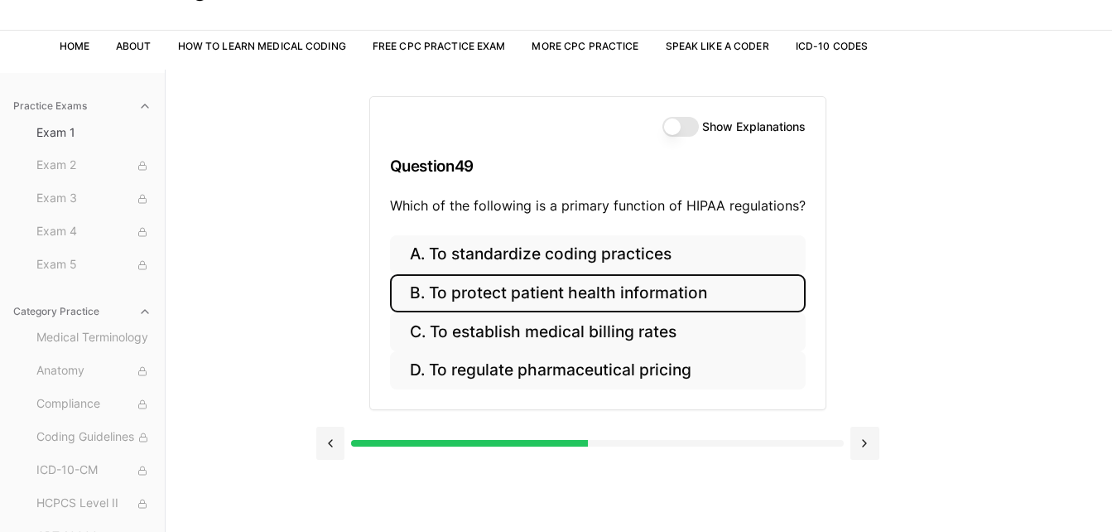
click at [545, 288] on button "B. To protect patient health information" at bounding box center [598, 293] width 416 height 39
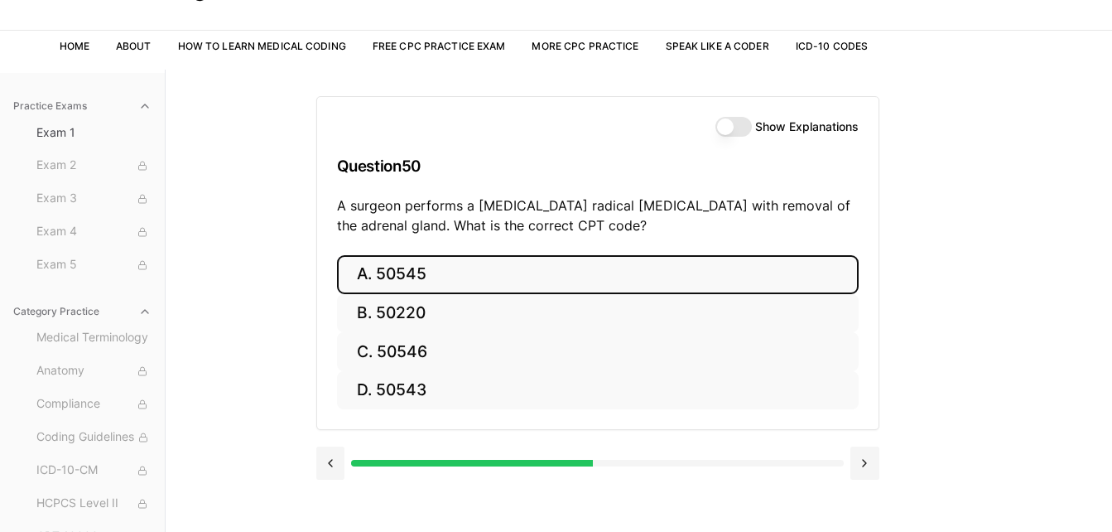
click at [429, 270] on button "A. 50545" at bounding box center [598, 274] width 522 height 39
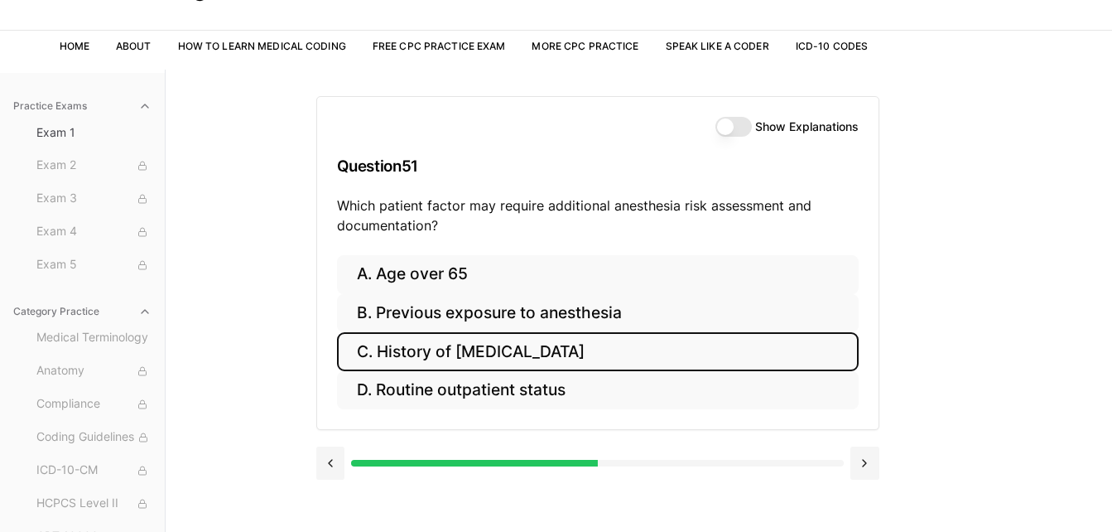
click at [522, 349] on button "C. History of [MEDICAL_DATA]" at bounding box center [598, 351] width 522 height 39
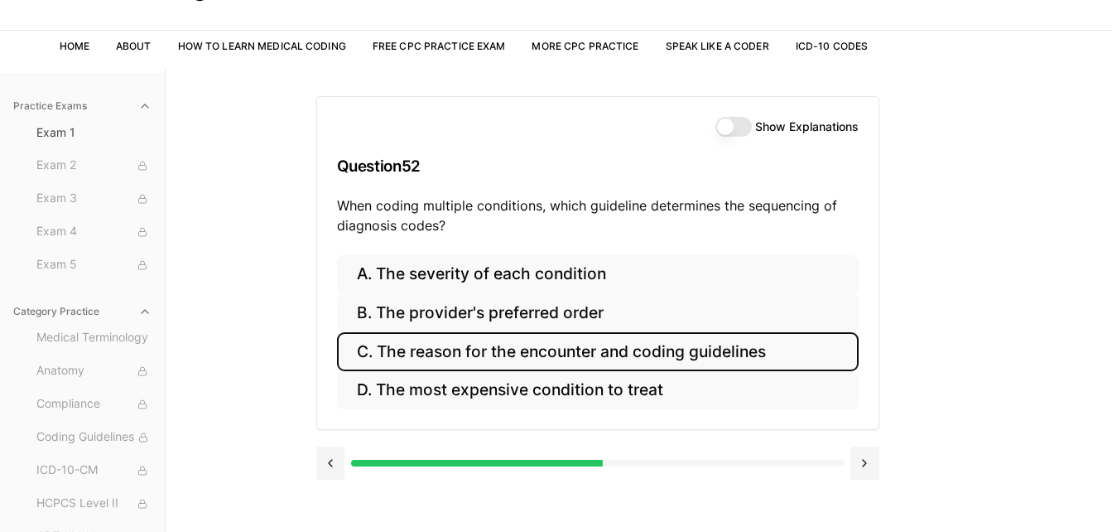
click at [593, 350] on button "C. The reason for the encounter and coding guidelines" at bounding box center [598, 351] width 522 height 39
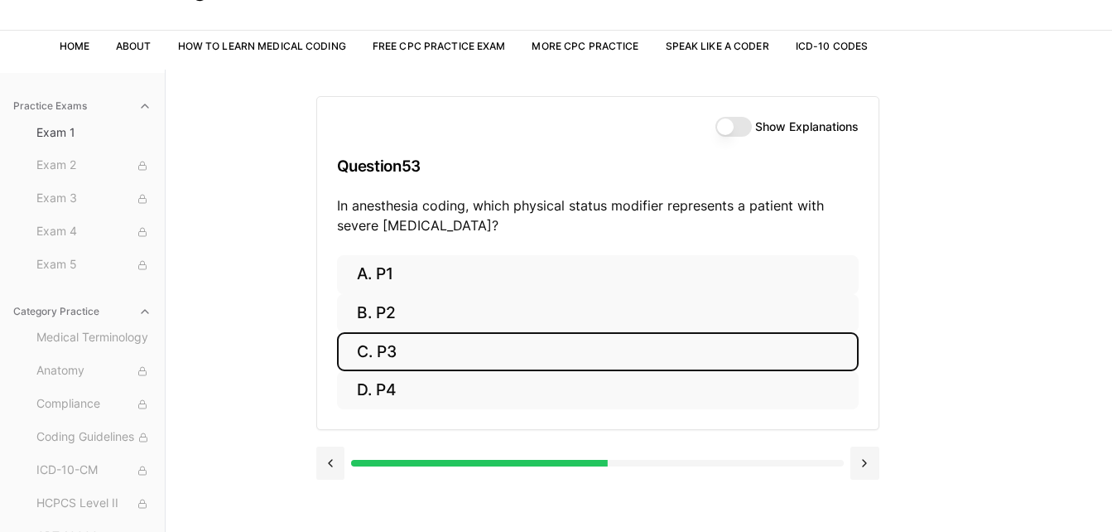
click at [424, 357] on button "C. P3" at bounding box center [598, 351] width 522 height 39
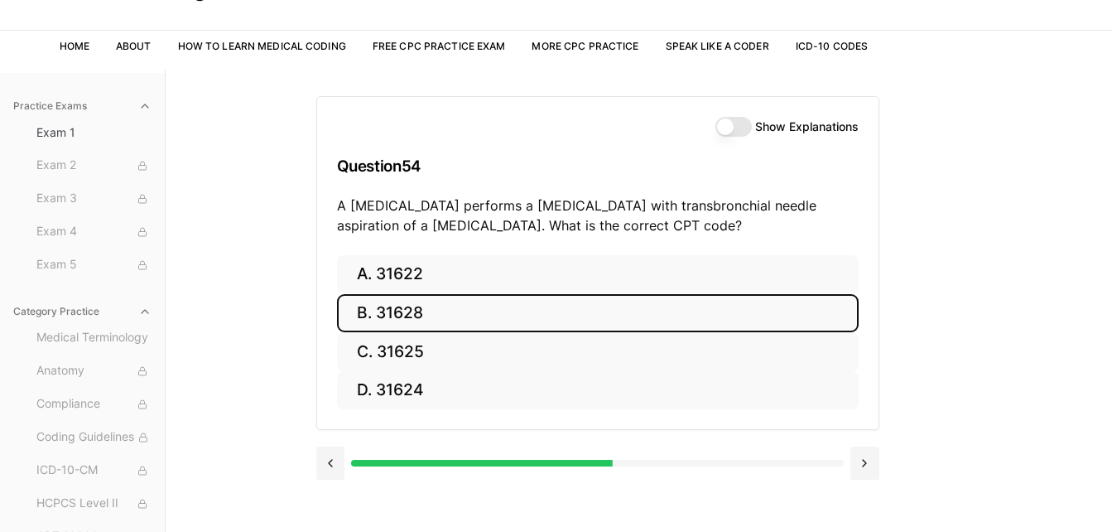
click at [385, 309] on button "B. 31628" at bounding box center [598, 313] width 522 height 39
click at [404, 305] on button "B. 74177" at bounding box center [598, 313] width 522 height 39
click at [381, 310] on button "B. 71046" at bounding box center [598, 313] width 522 height 39
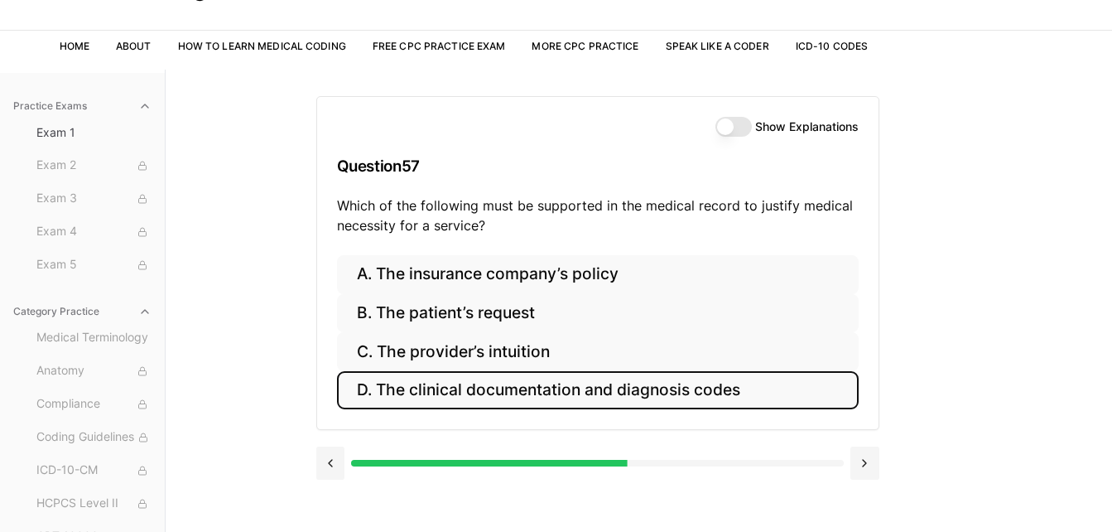
click at [547, 391] on button "D. The clinical documentation and diagnosis codes" at bounding box center [598, 390] width 522 height 39
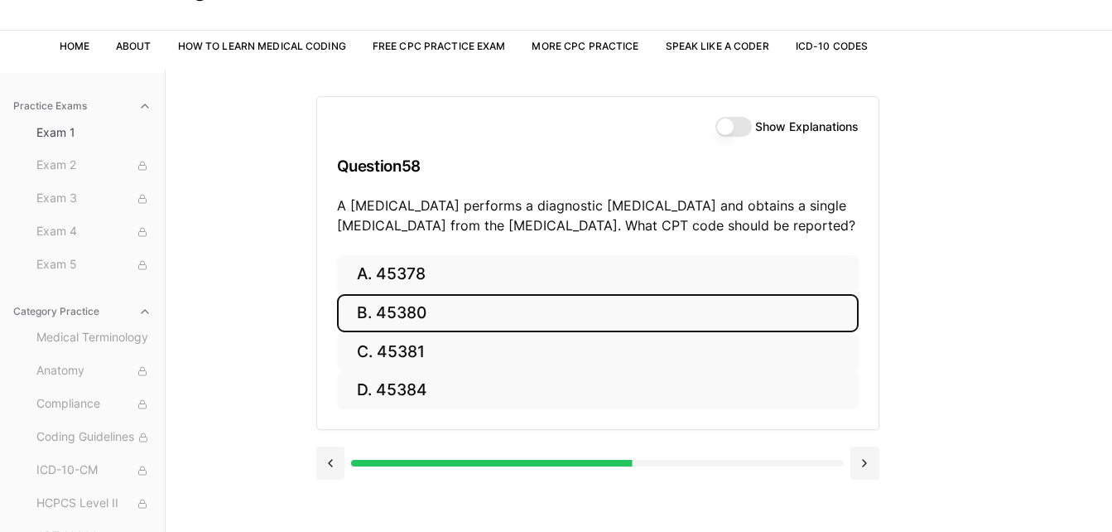
click at [458, 308] on button "B. 45380" at bounding box center [598, 313] width 522 height 39
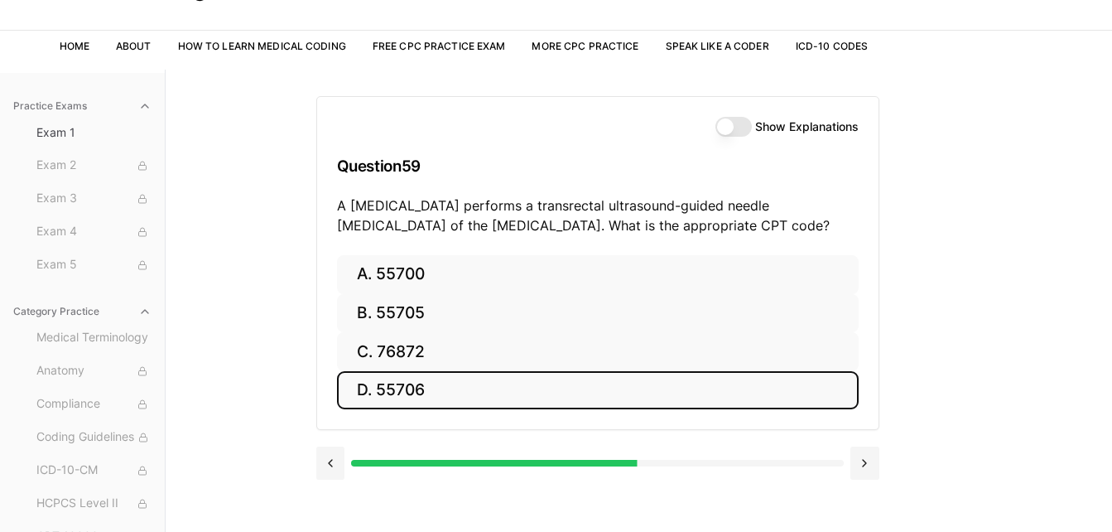
click at [402, 394] on button "D. 55706" at bounding box center [598, 390] width 522 height 39
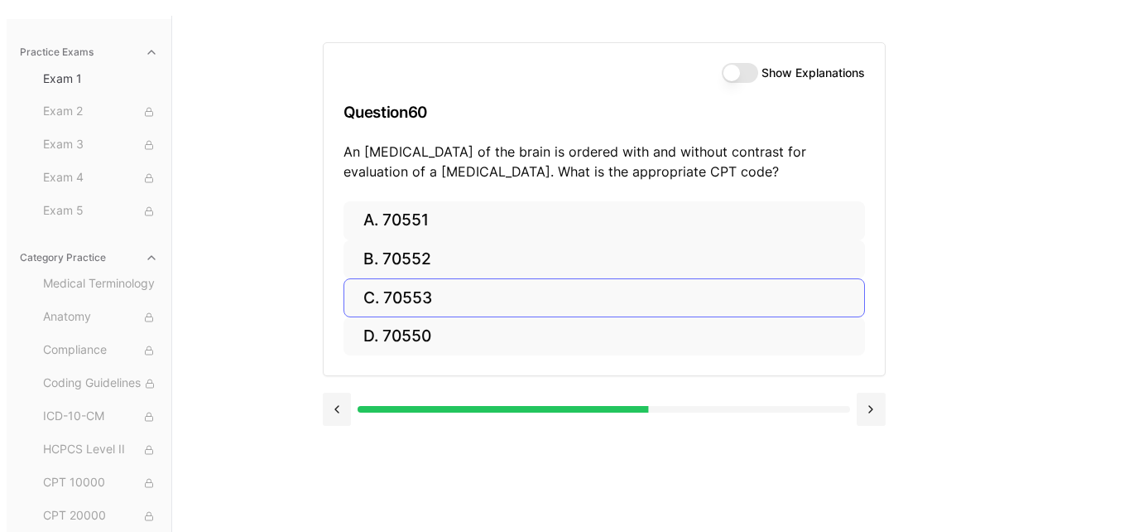
scroll to position [152, 0]
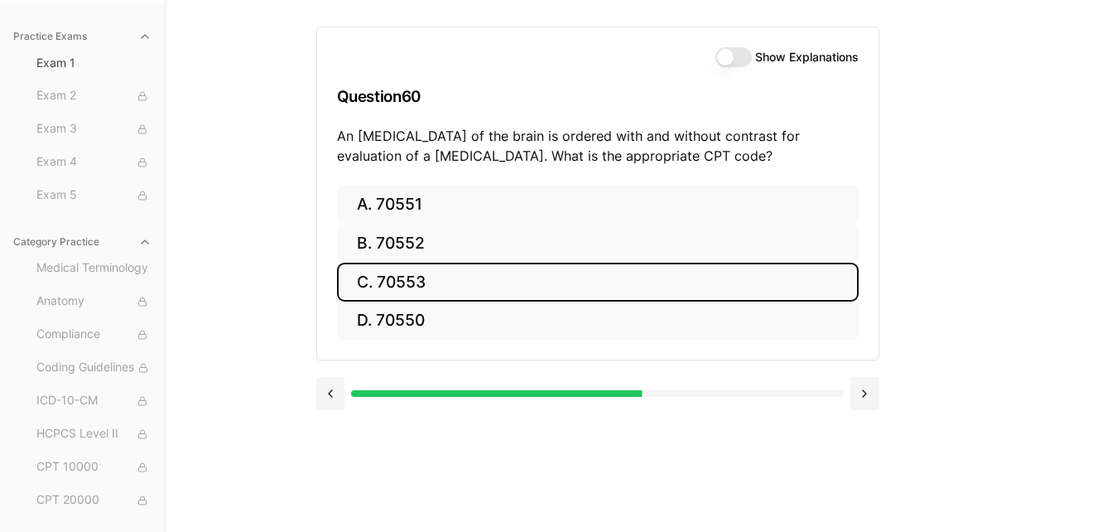
click at [407, 281] on button "C. 70553" at bounding box center [598, 281] width 522 height 39
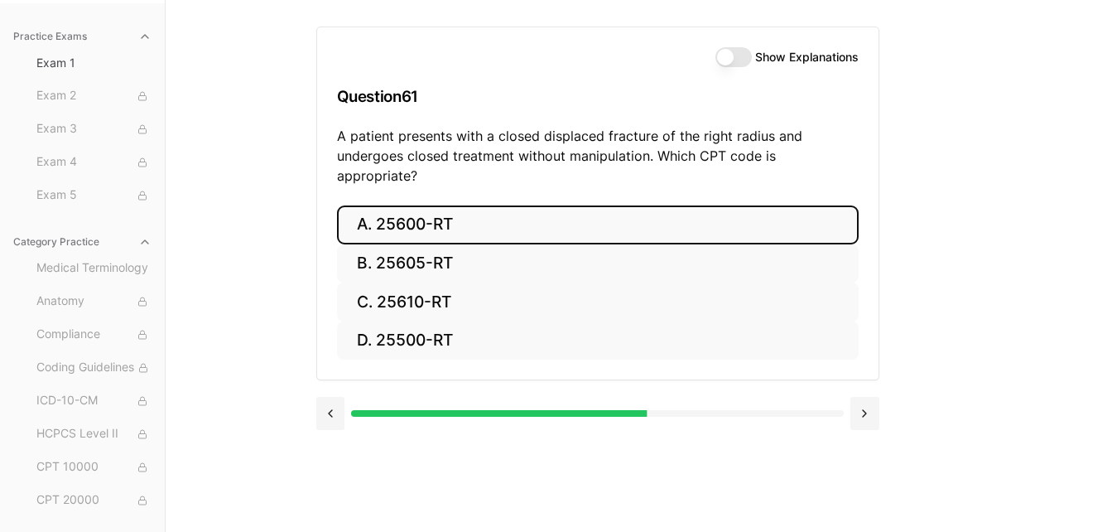
click at [415, 205] on button "A. 25600-RT" at bounding box center [598, 224] width 522 height 39
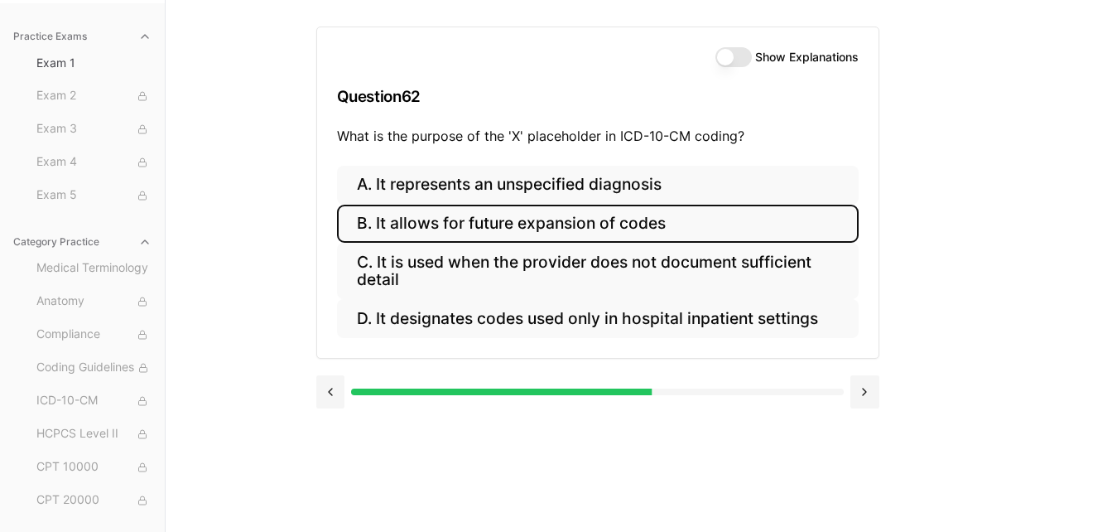
click at [511, 225] on button "B. It allows for future expansion of codes" at bounding box center [598, 224] width 522 height 39
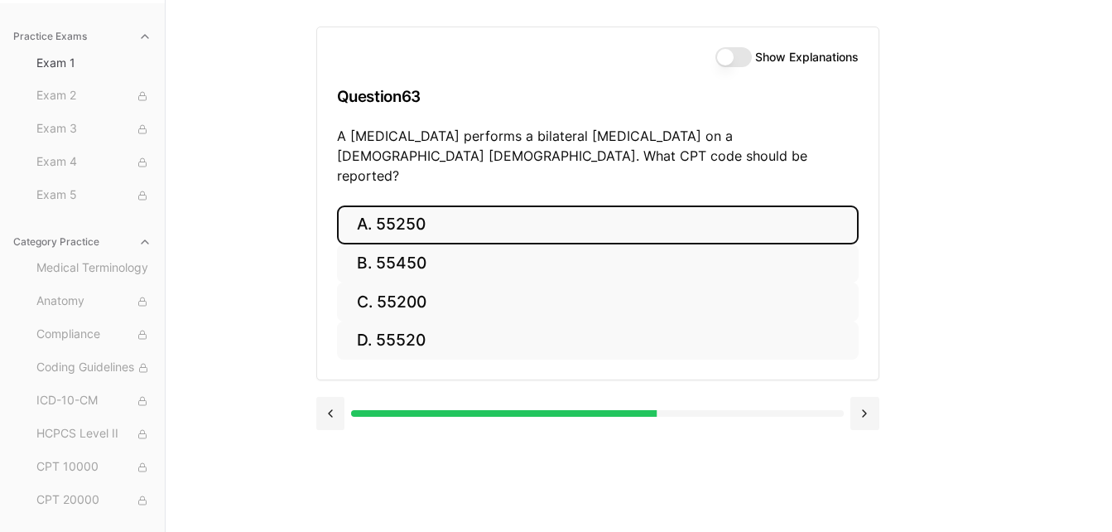
click at [422, 205] on button "A. 55250" at bounding box center [598, 224] width 522 height 39
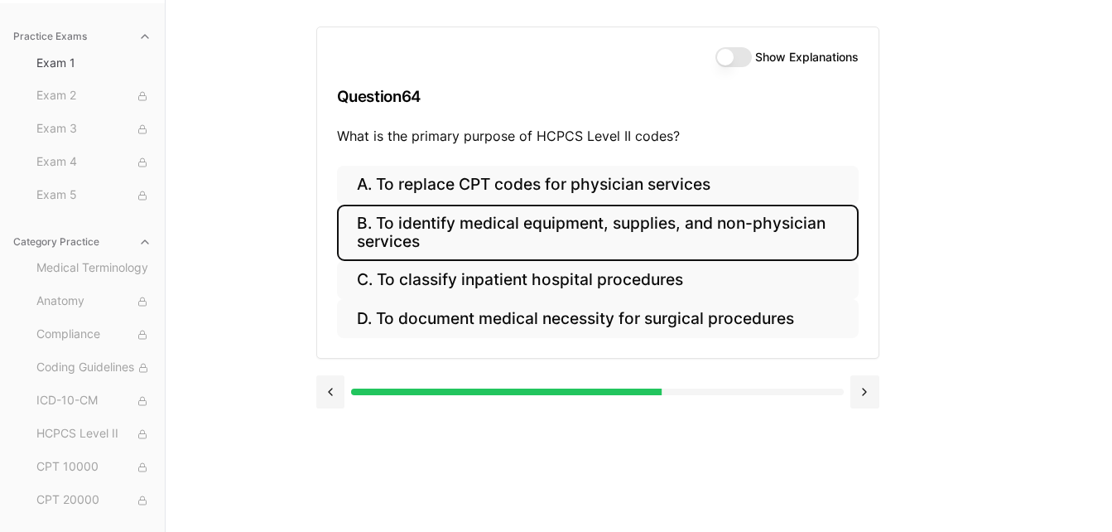
click at [508, 221] on button "B. To identify medical equipment, supplies, and non-physician services" at bounding box center [598, 233] width 522 height 56
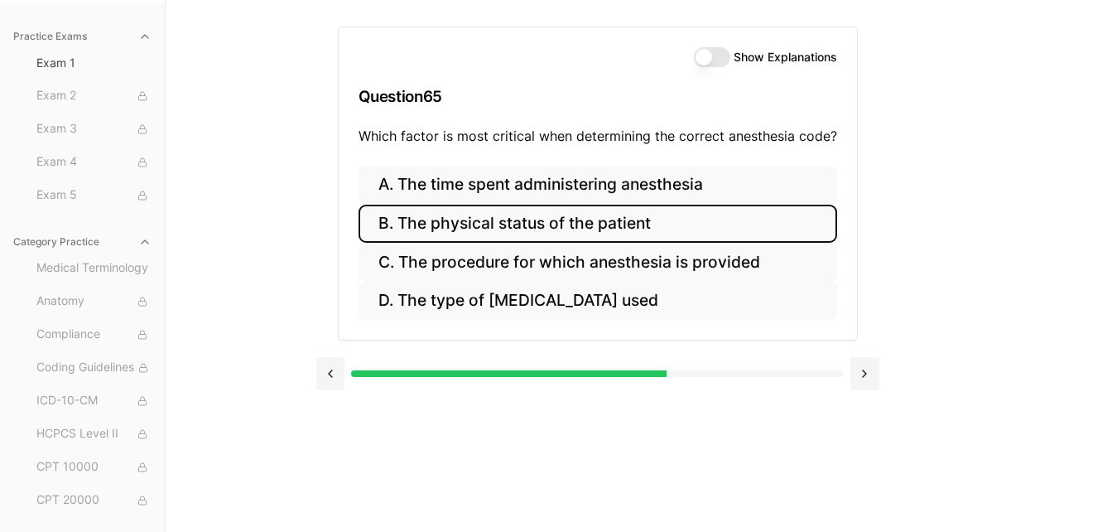
click at [517, 220] on button "B. The physical status of the patient" at bounding box center [598, 224] width 479 height 39
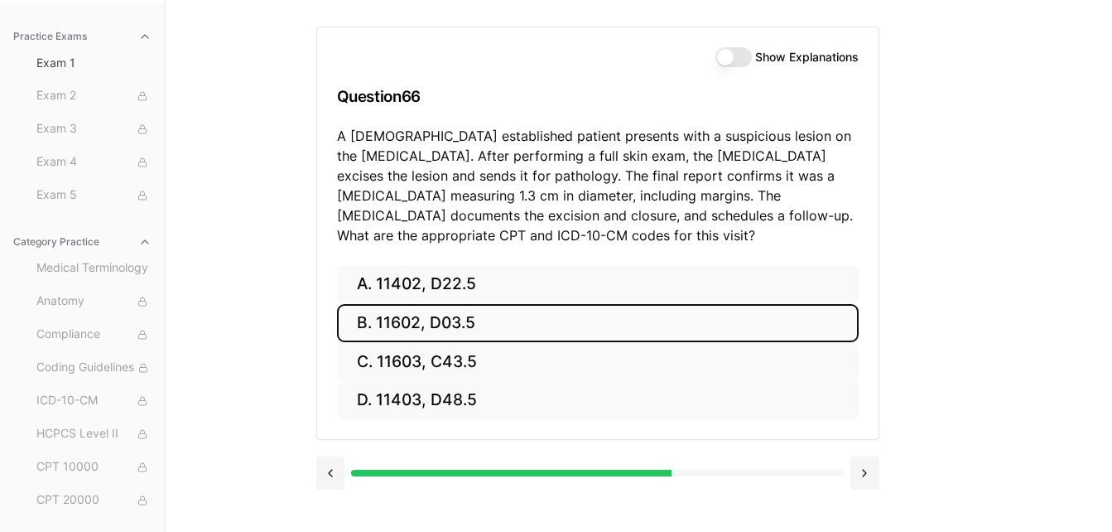
click at [400, 318] on button "B. 11602, D03.5" at bounding box center [598, 323] width 522 height 39
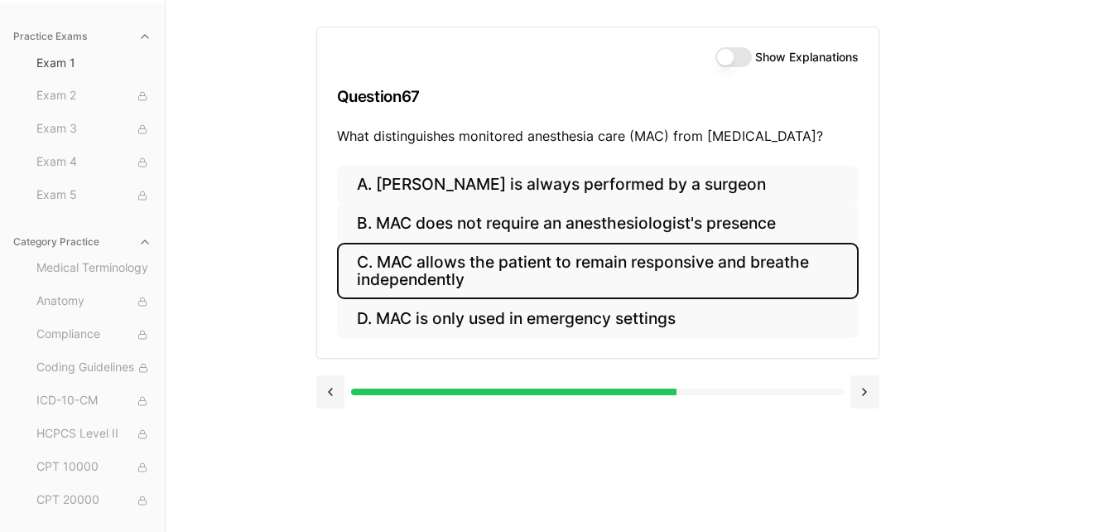
click at [447, 274] on button "C. MAC allows the patient to remain responsive and breathe independently" at bounding box center [598, 271] width 522 height 56
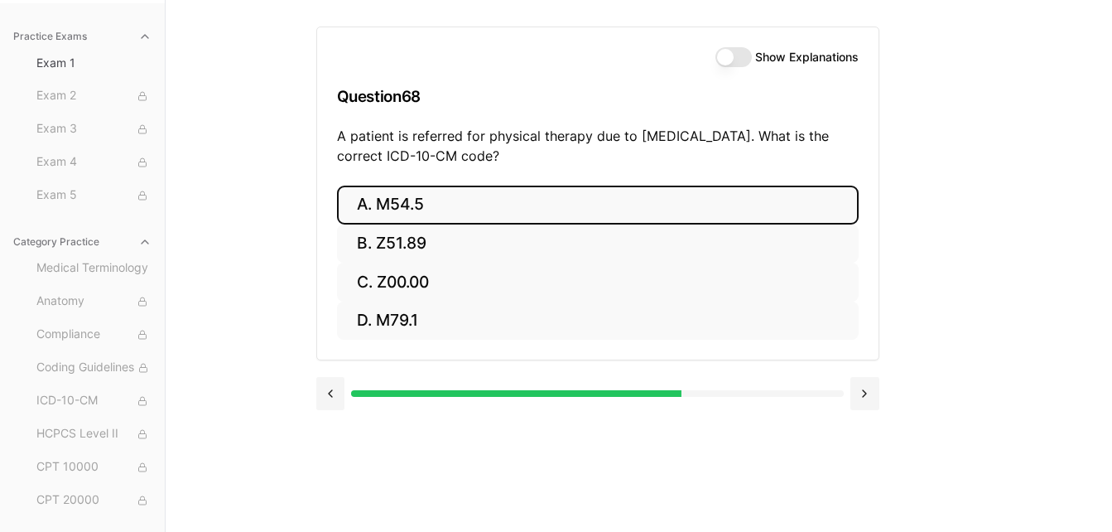
click at [412, 209] on button "A. M54.5" at bounding box center [598, 204] width 522 height 39
click at [402, 195] on button "A. 25260" at bounding box center [598, 204] width 522 height 39
click at [446, 205] on button "A. 61312" at bounding box center [598, 204] width 522 height 39
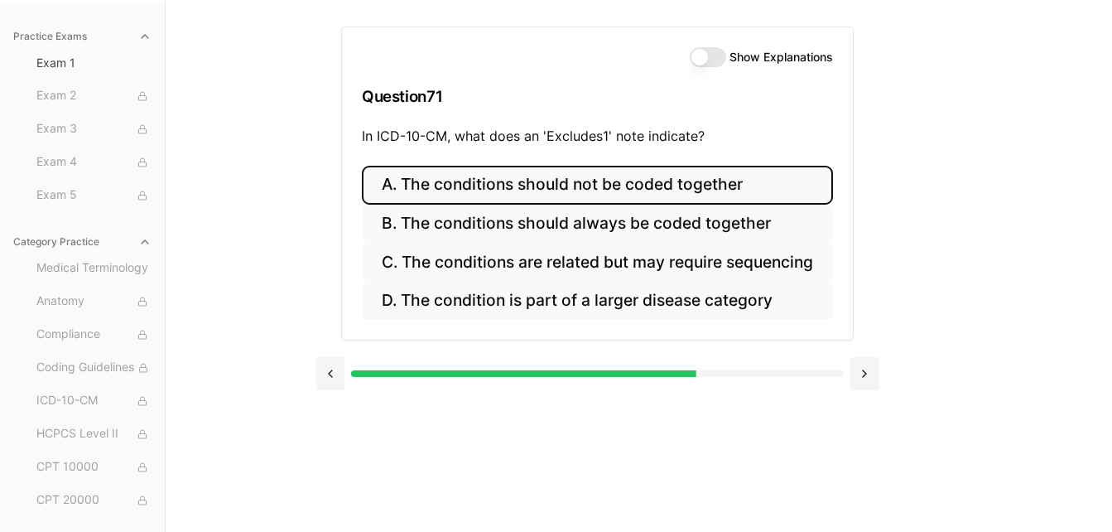
click at [572, 190] on button "A. The conditions should not be coded together" at bounding box center [597, 185] width 471 height 39
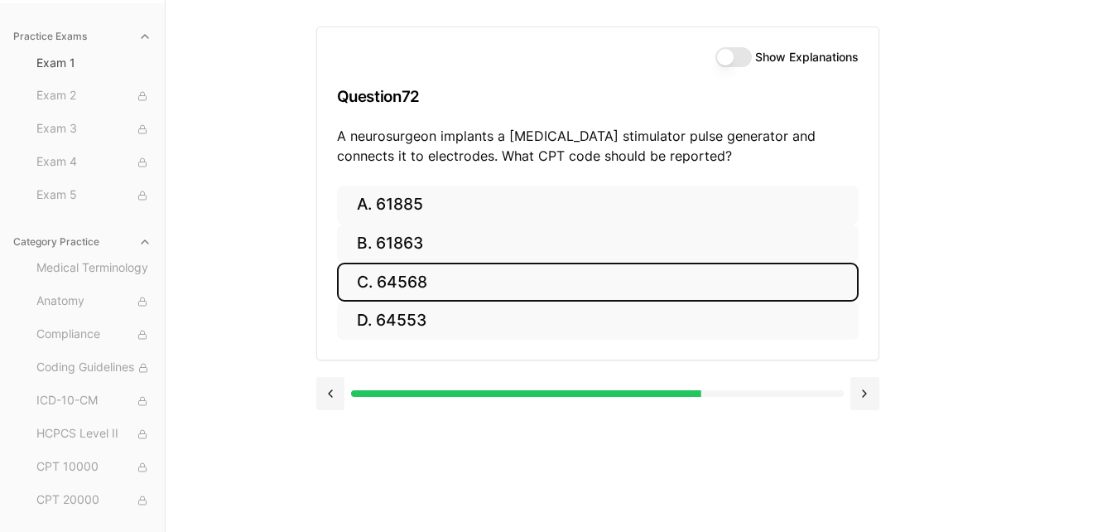
click at [427, 279] on button "C. 64568" at bounding box center [598, 281] width 522 height 39
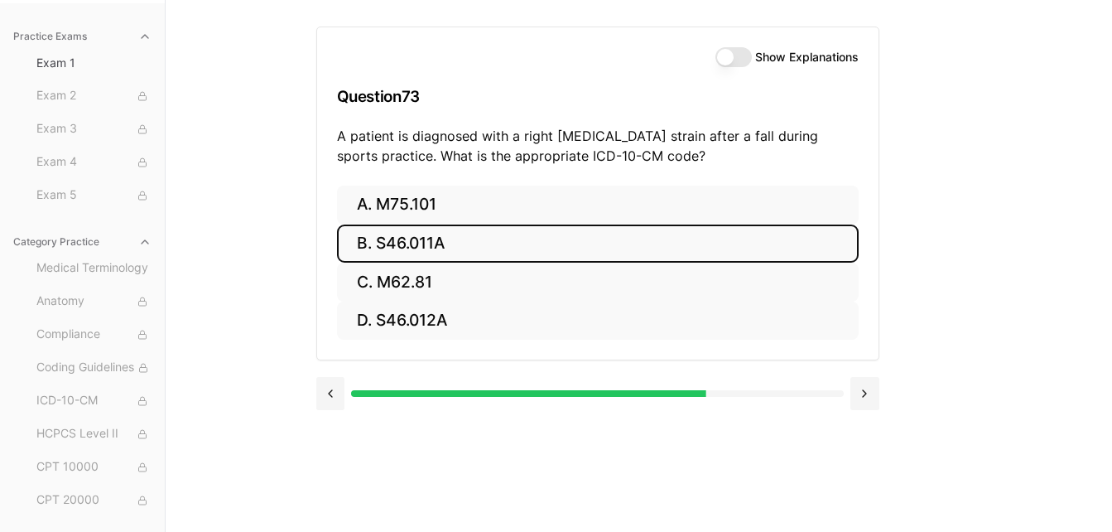
click at [424, 238] on button "B. S46.011A" at bounding box center [598, 243] width 522 height 39
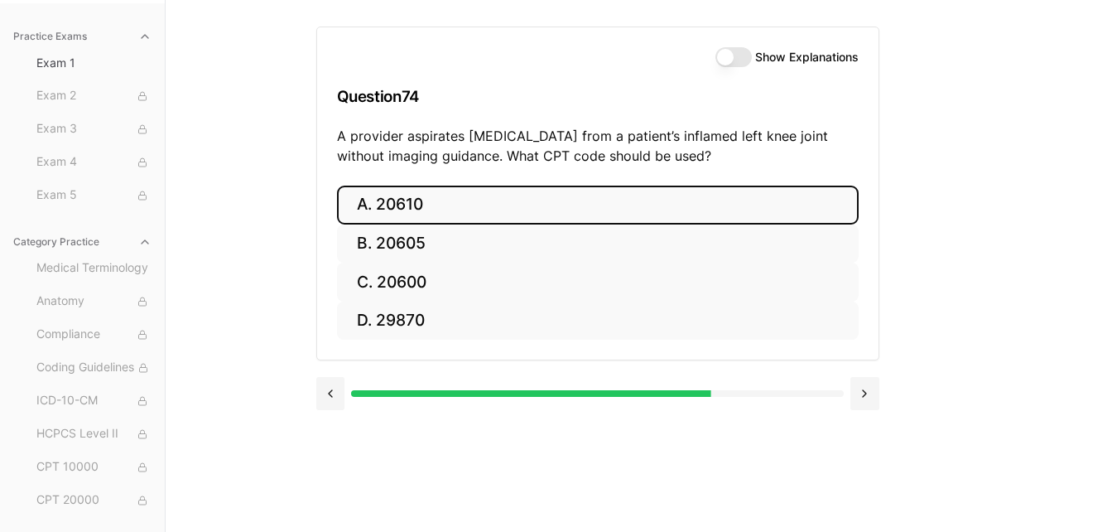
click at [412, 204] on button "A. 20610" at bounding box center [598, 204] width 522 height 39
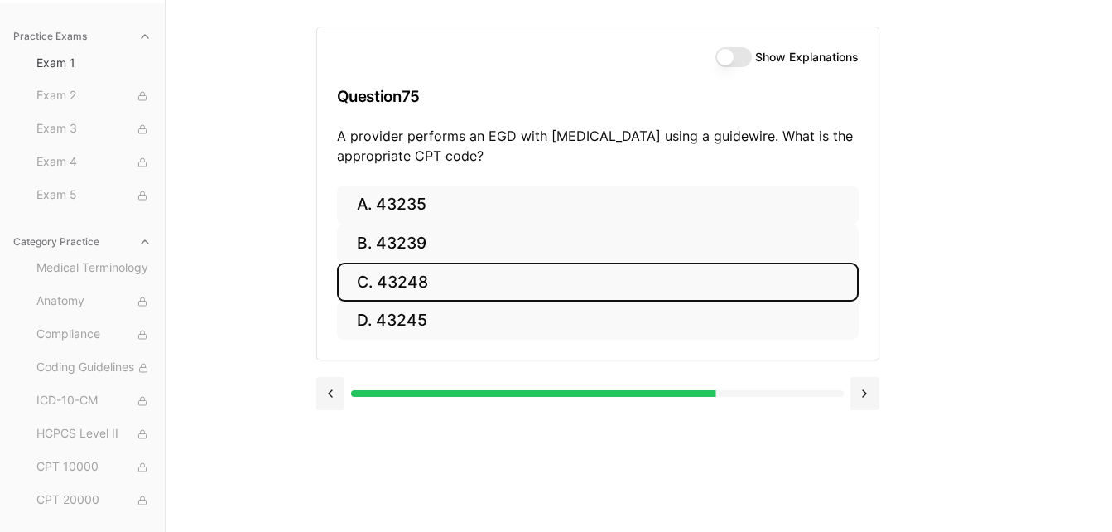
click at [407, 277] on button "C. 43248" at bounding box center [598, 281] width 522 height 39
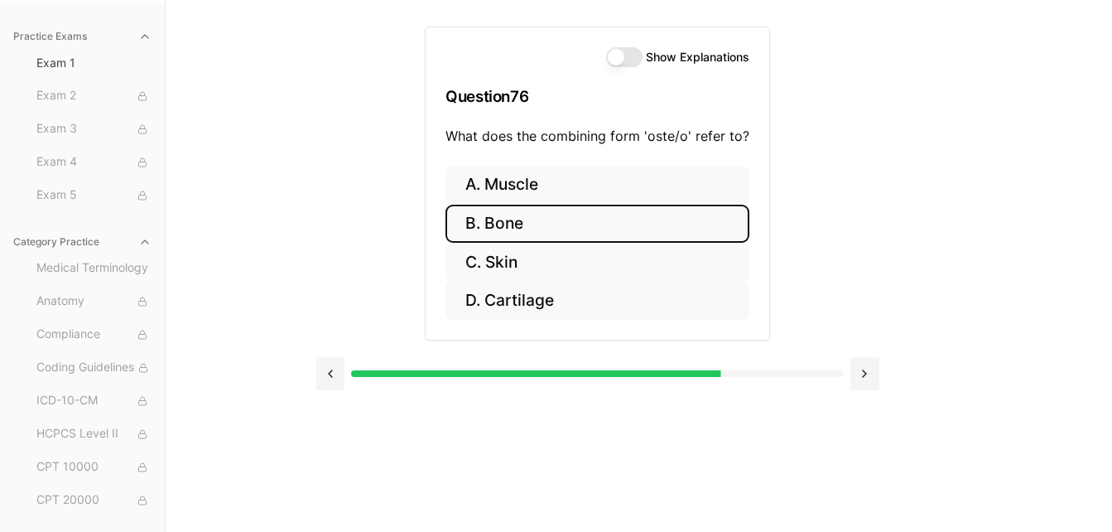
click at [504, 220] on button "B. Bone" at bounding box center [597, 224] width 304 height 39
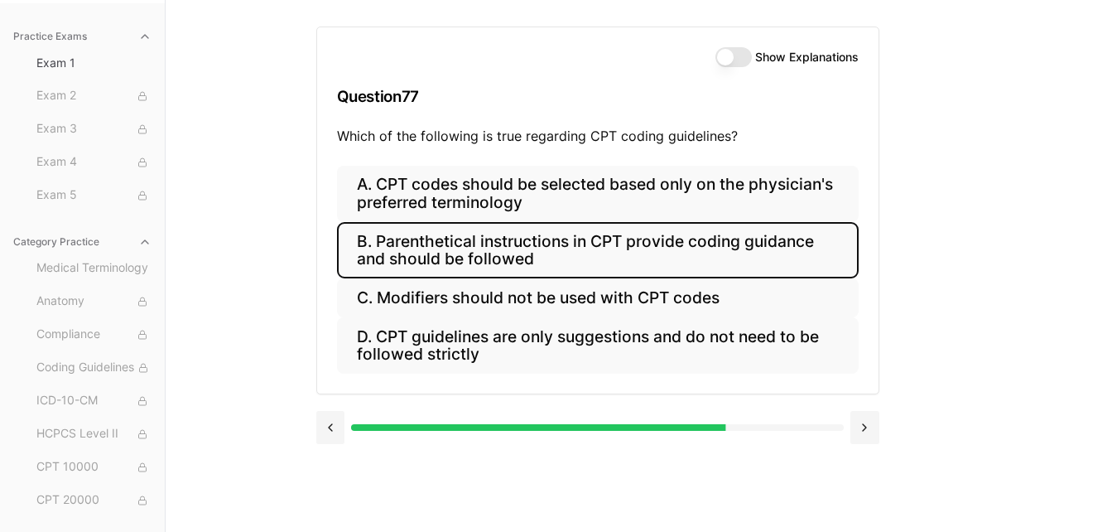
click at [468, 248] on button "B. Parenthetical instructions in CPT provide coding guidance and should be foll…" at bounding box center [598, 250] width 522 height 56
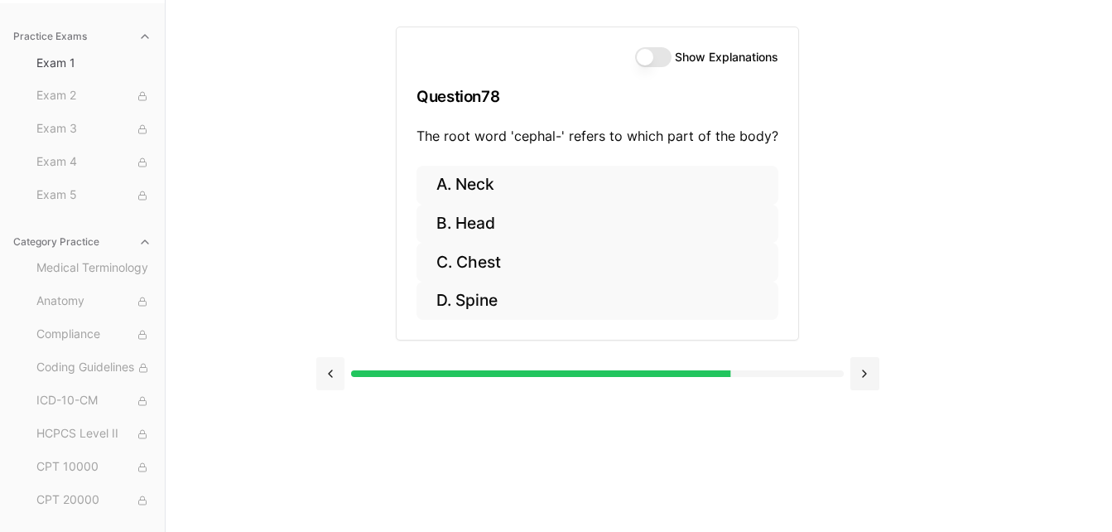
click at [328, 373] on button at bounding box center [330, 373] width 29 height 33
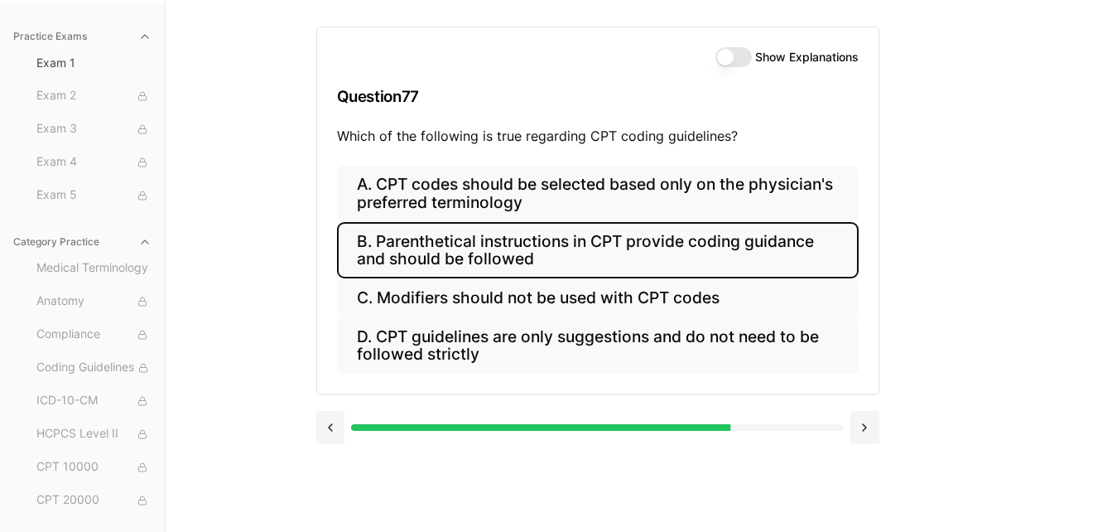
click at [481, 244] on button "B. Parenthetical instructions in CPT provide coding guidance and should be foll…" at bounding box center [598, 250] width 522 height 56
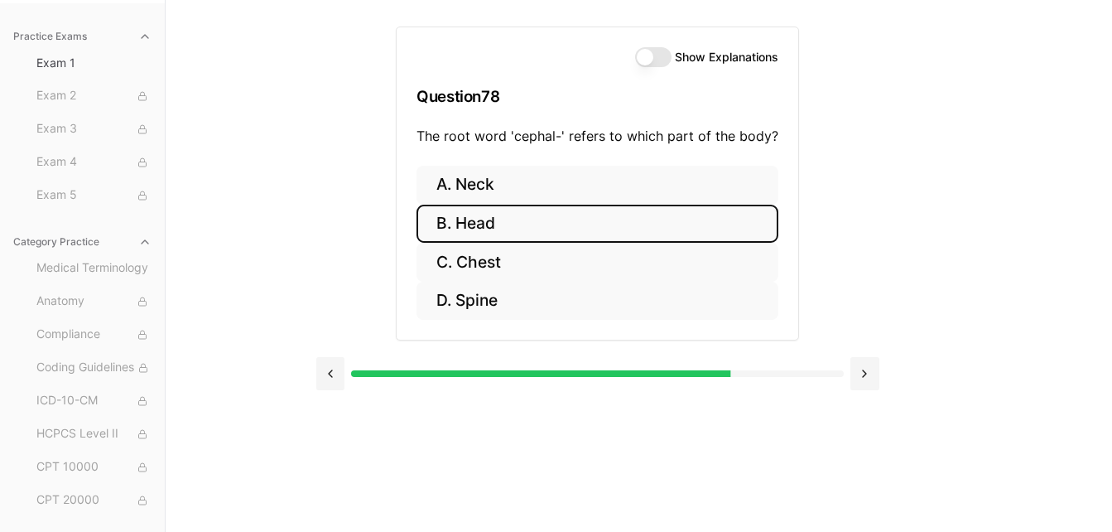
click at [478, 223] on button "B. Head" at bounding box center [597, 224] width 362 height 39
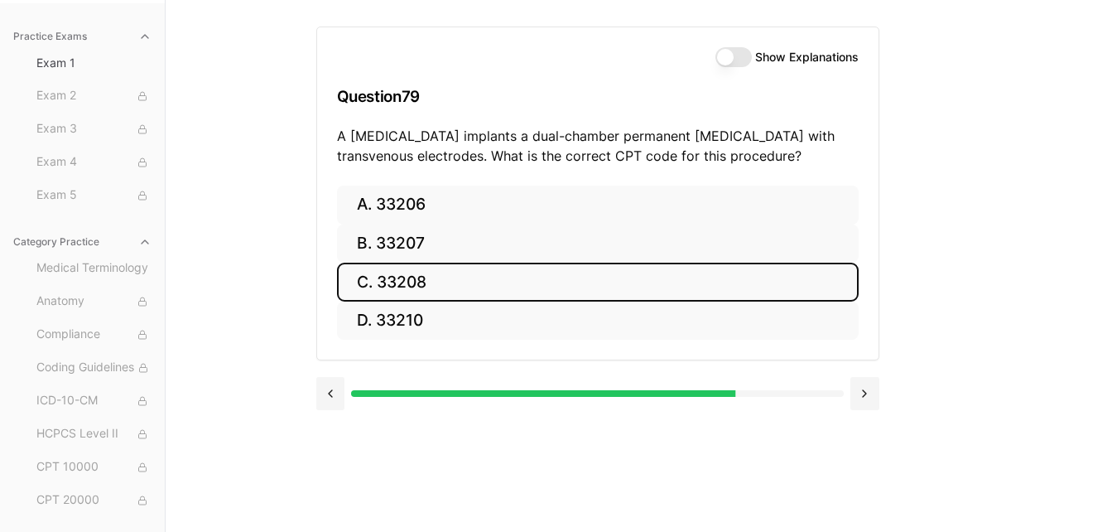
click at [414, 290] on button "C. 33208" at bounding box center [598, 281] width 522 height 39
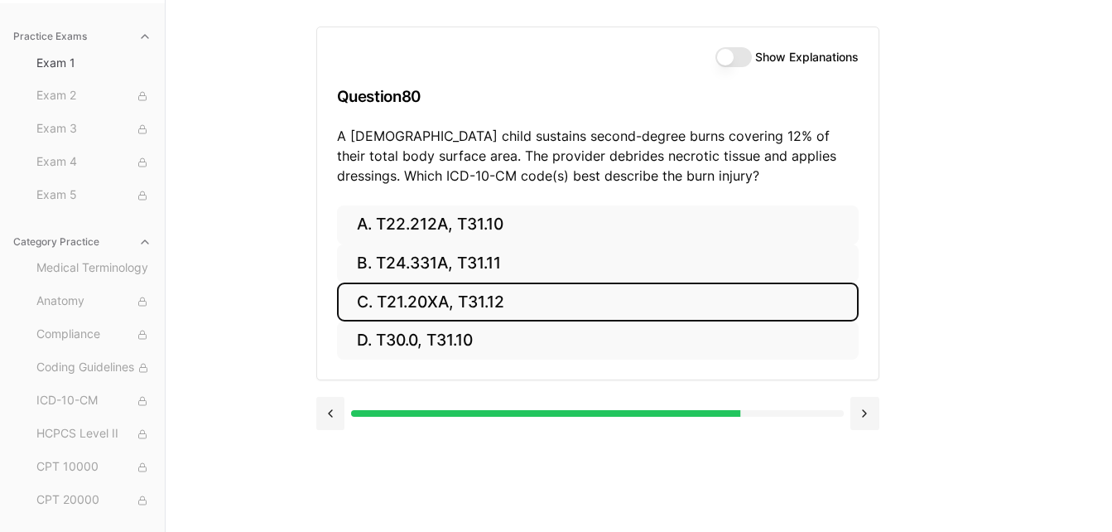
click at [455, 306] on button "C. T21.20XA, T31.12" at bounding box center [598, 301] width 522 height 39
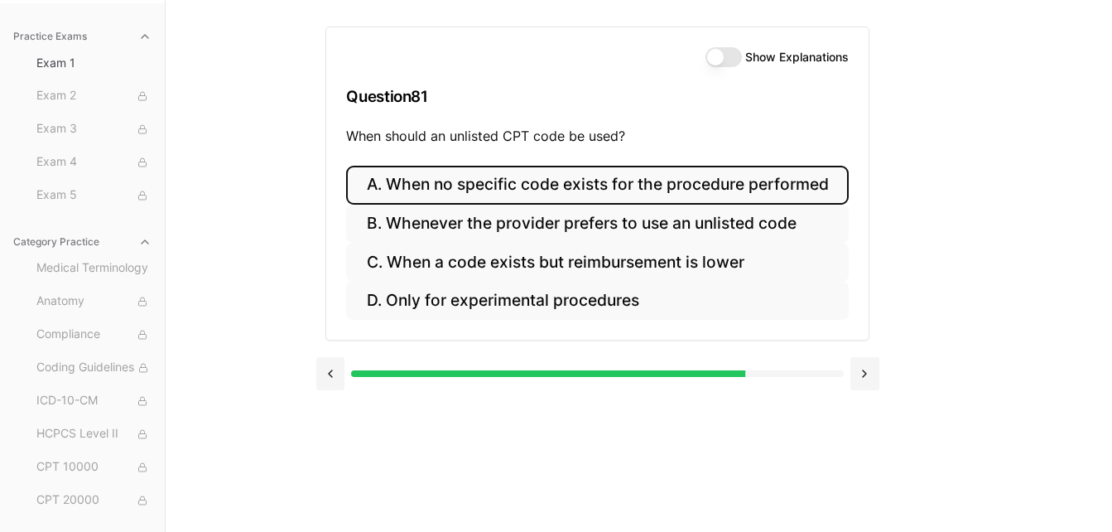
drag, startPoint x: 522, startPoint y: 181, endPoint x: 523, endPoint y: 171, distance: 9.3
click at [522, 180] on button "A. When no specific code exists for the procedure performed" at bounding box center [597, 185] width 502 height 39
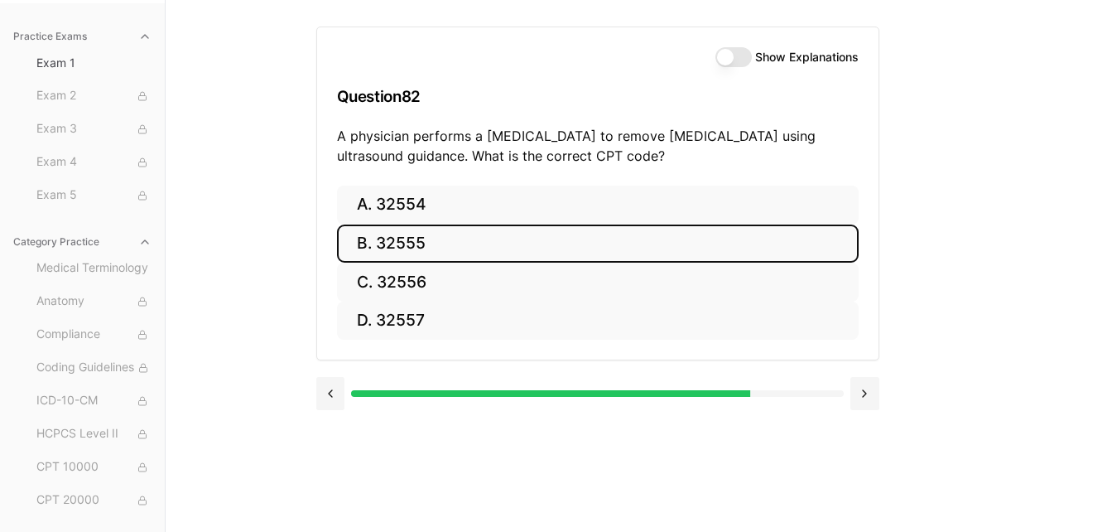
click at [404, 242] on button "B. 32555" at bounding box center [598, 243] width 522 height 39
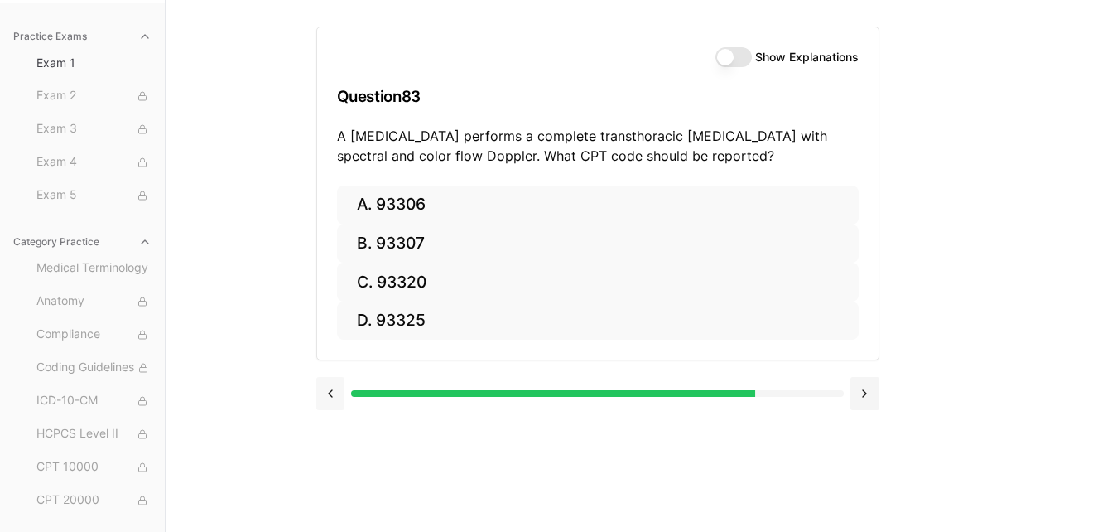
click at [330, 388] on button at bounding box center [330, 393] width 29 height 33
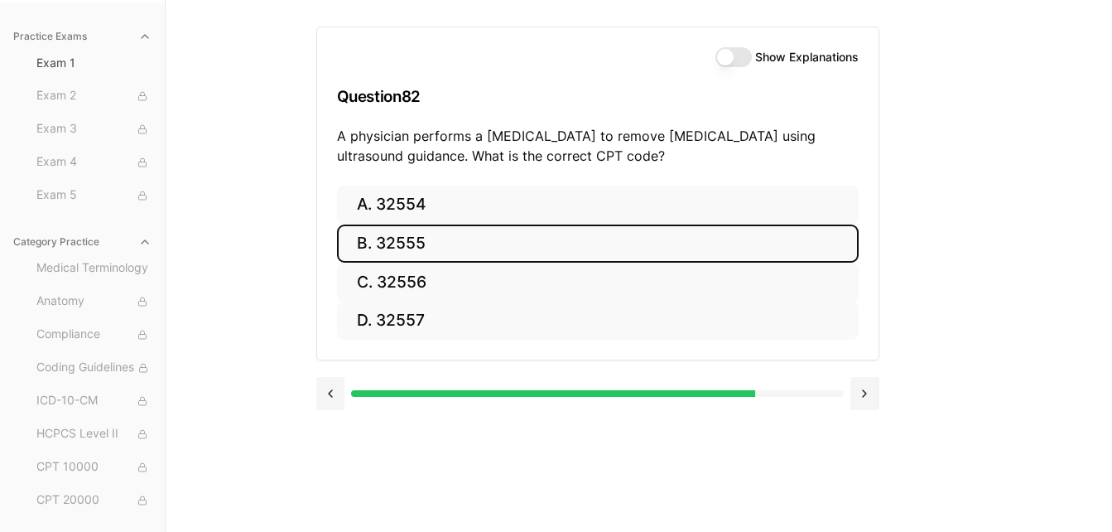
click at [477, 243] on button "B. 32555" at bounding box center [598, 243] width 522 height 39
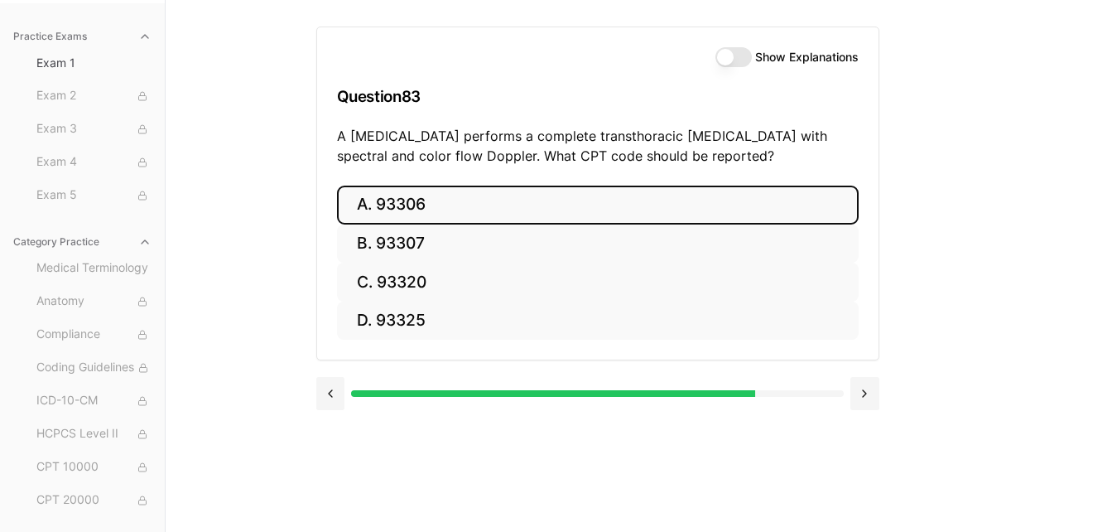
click at [409, 201] on button "A. 93306" at bounding box center [598, 204] width 522 height 39
click at [450, 214] on button "A. 35301" at bounding box center [598, 204] width 522 height 39
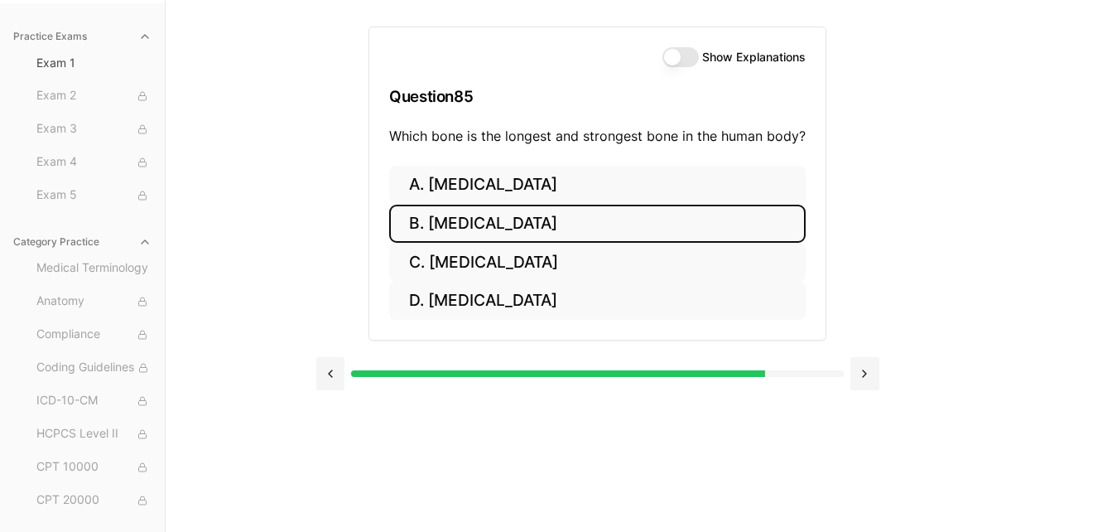
click at [450, 226] on button "B. [MEDICAL_DATA]" at bounding box center [597, 224] width 416 height 39
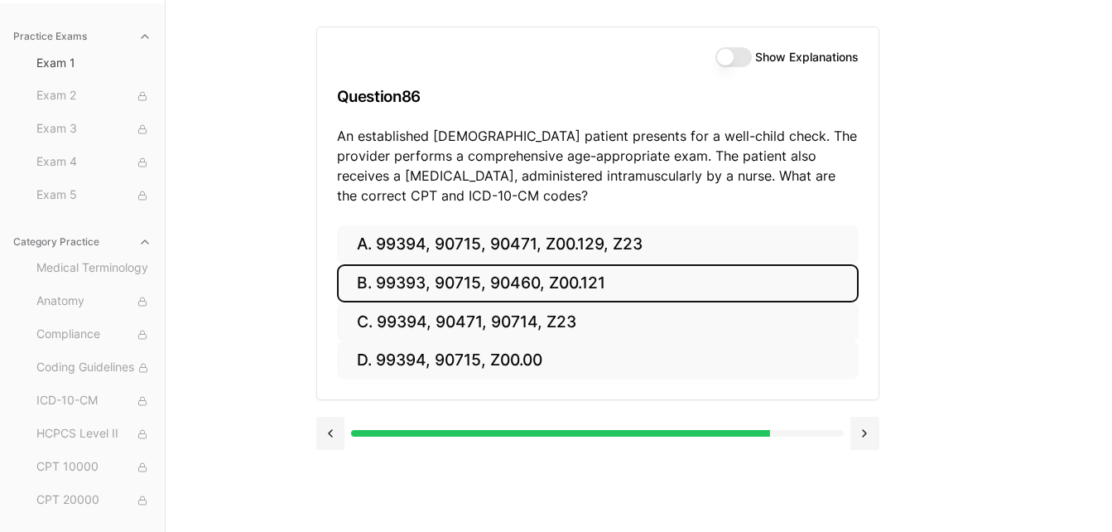
click at [508, 283] on button "B. 99393, 90715, 90460, Z00.121" at bounding box center [598, 283] width 522 height 39
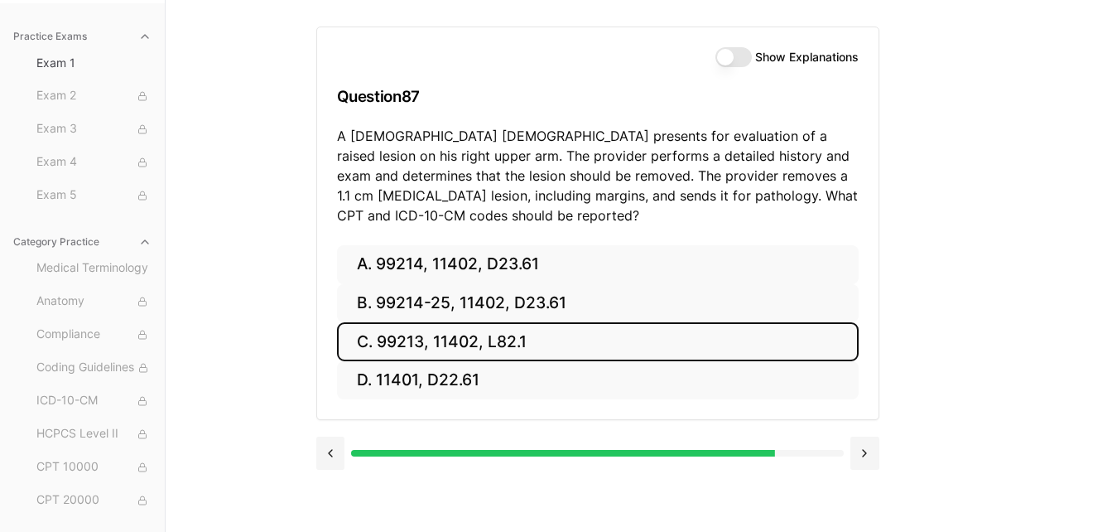
click at [414, 338] on button "C. 99213, 11402, L82.1" at bounding box center [598, 341] width 522 height 39
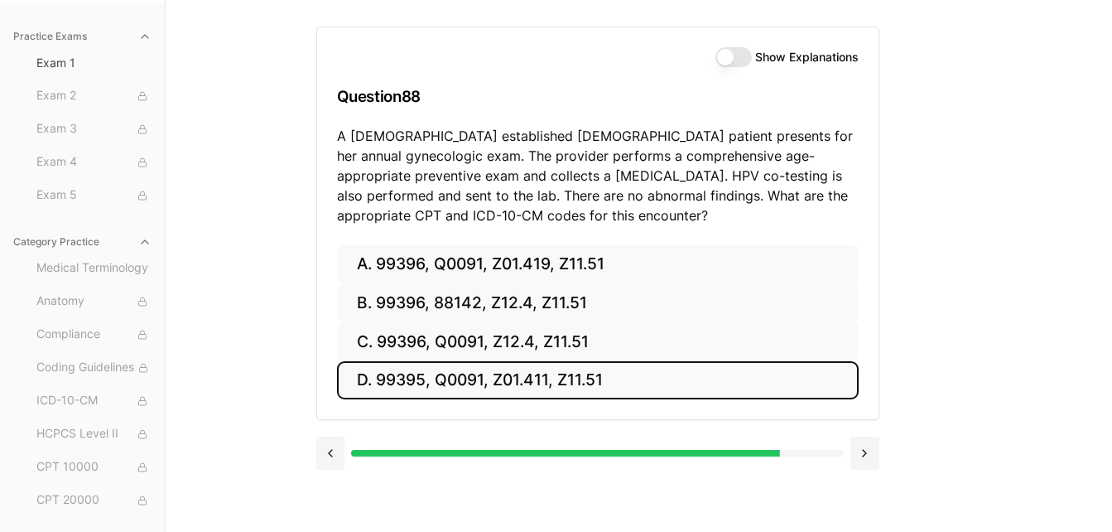
click at [394, 383] on button "D. 99395, Q0091, Z01.411, Z11.51" at bounding box center [598, 380] width 522 height 39
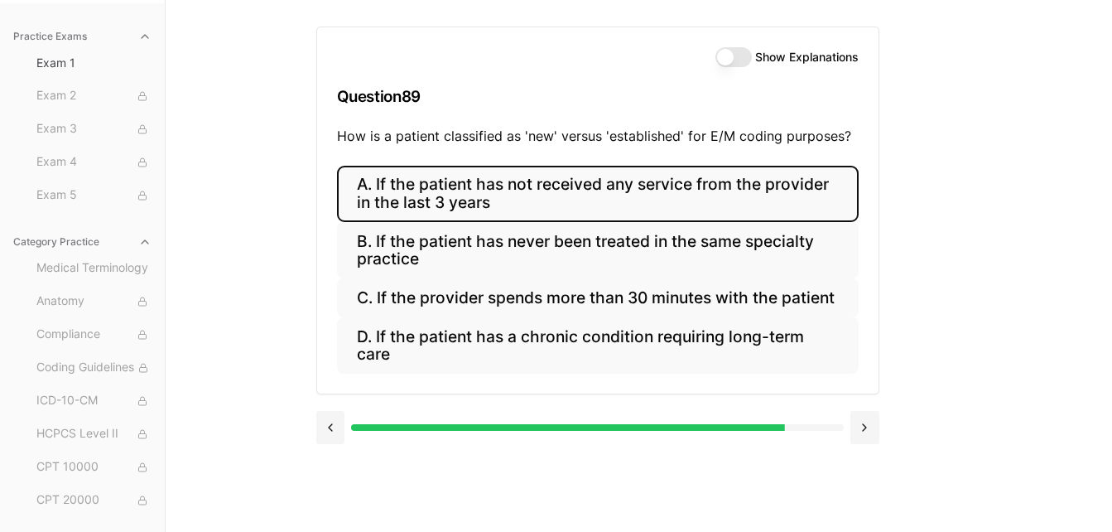
click at [456, 184] on button "A. If the patient has not received any service from the provider in the last 3 …" at bounding box center [598, 194] width 522 height 56
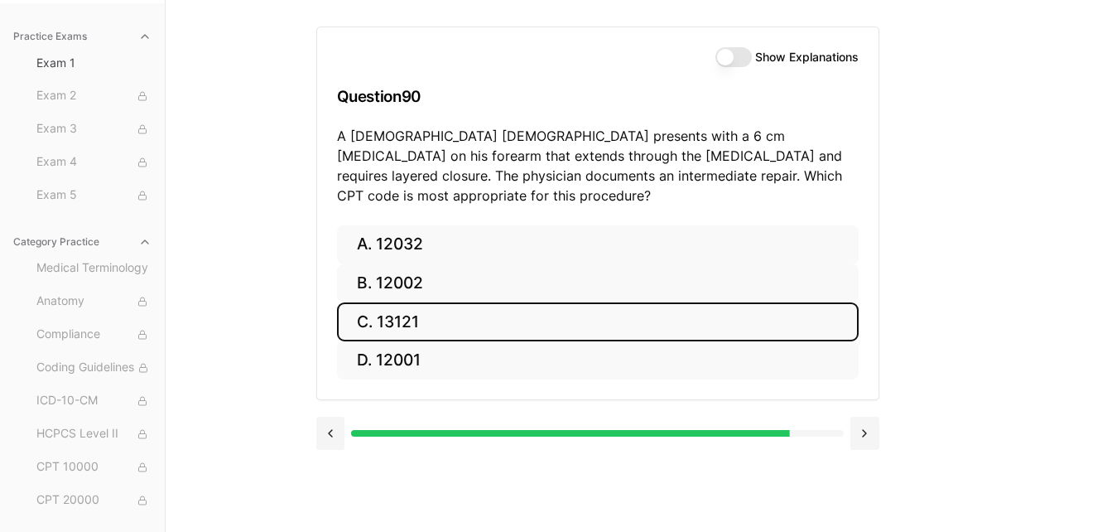
click at [561, 302] on button "C. 13121" at bounding box center [598, 321] width 522 height 39
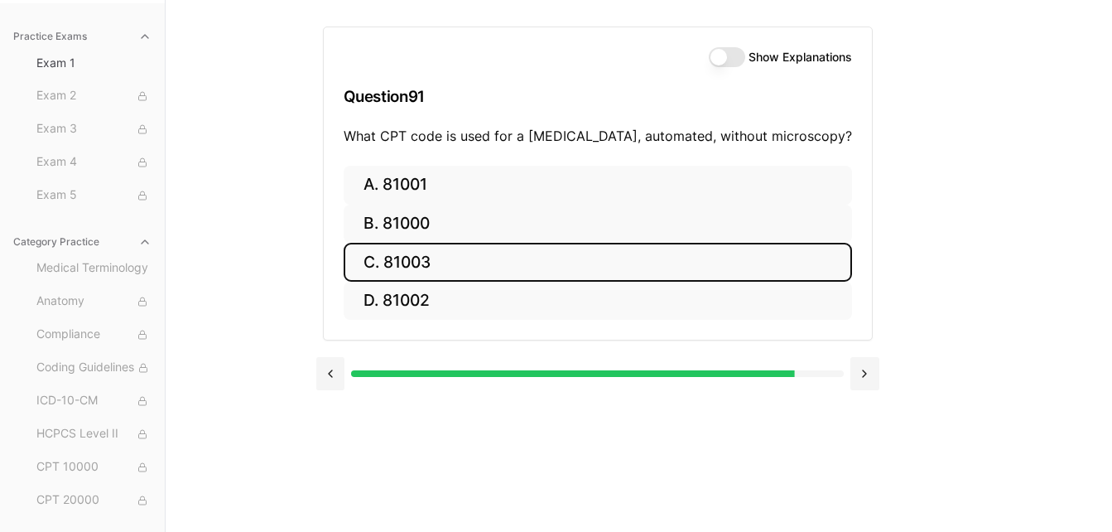
click at [545, 260] on button "C. 81003" at bounding box center [598, 262] width 508 height 39
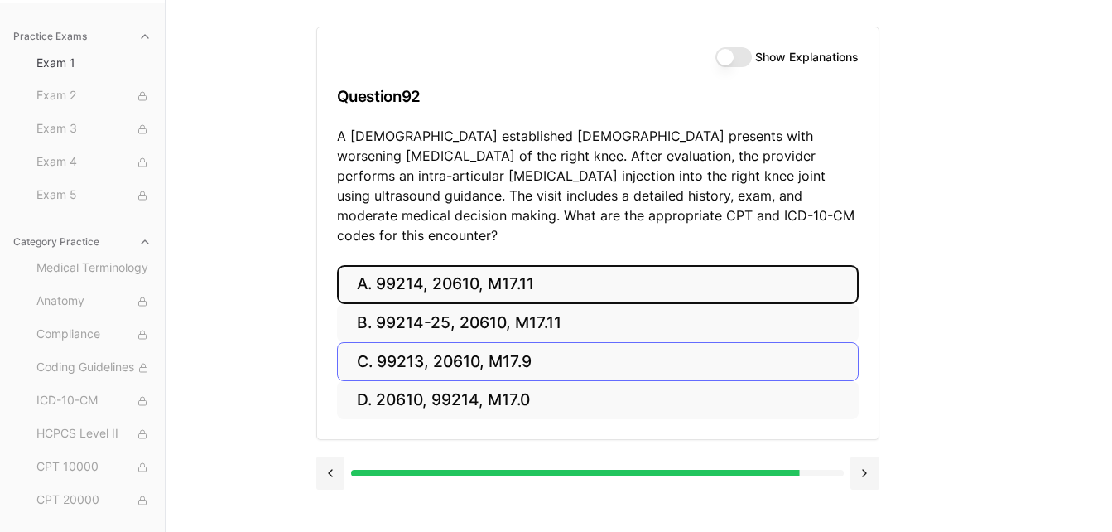
click at [508, 265] on button "A. 99214, 20610, M17.11" at bounding box center [598, 284] width 522 height 39
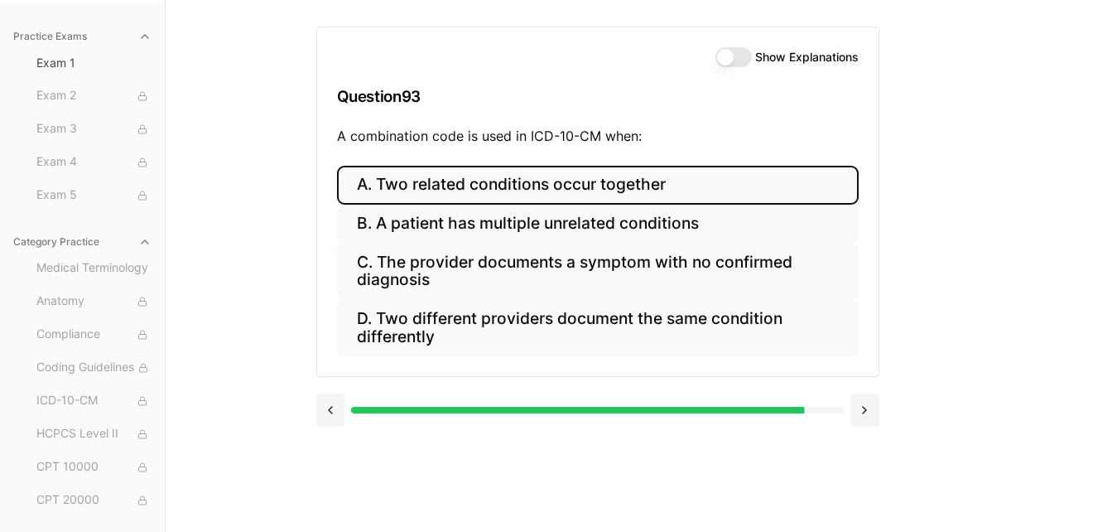
click at [520, 185] on button "A. Two related conditions occur together" at bounding box center [598, 185] width 522 height 39
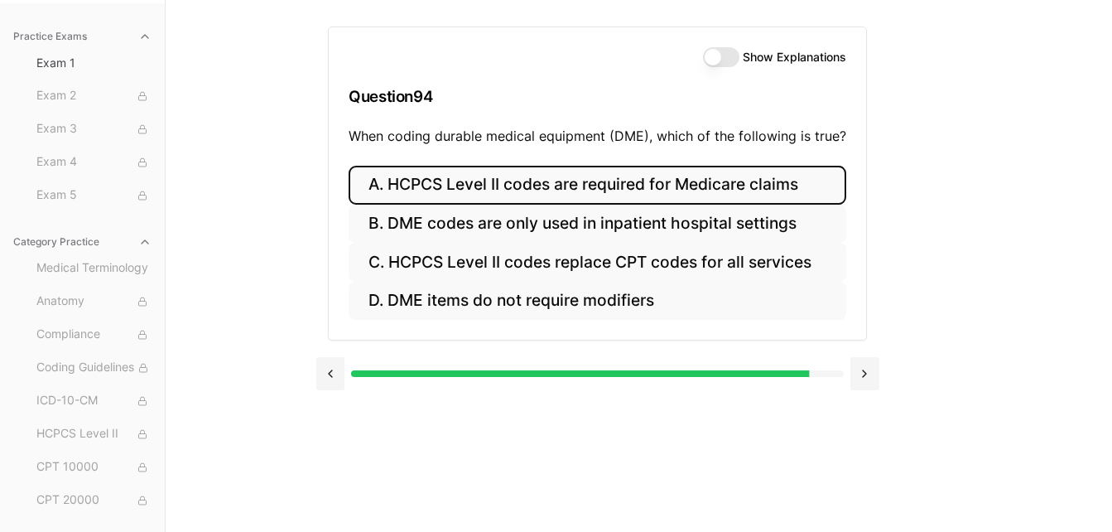
click at [594, 182] on button "A. HCPCS Level II codes are required for Medicare claims" at bounding box center [598, 185] width 498 height 39
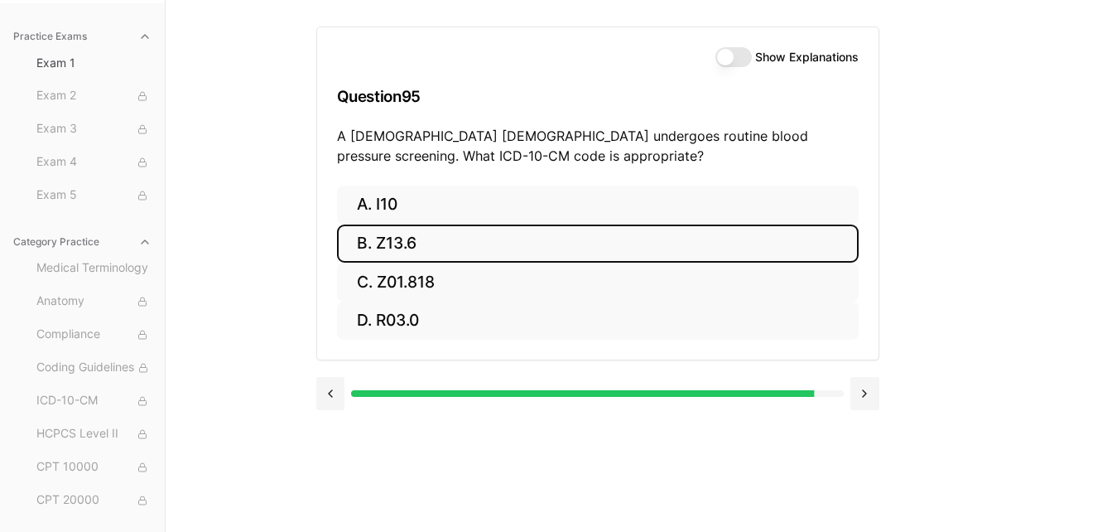
click at [422, 246] on button "B. Z13.6" at bounding box center [598, 243] width 522 height 39
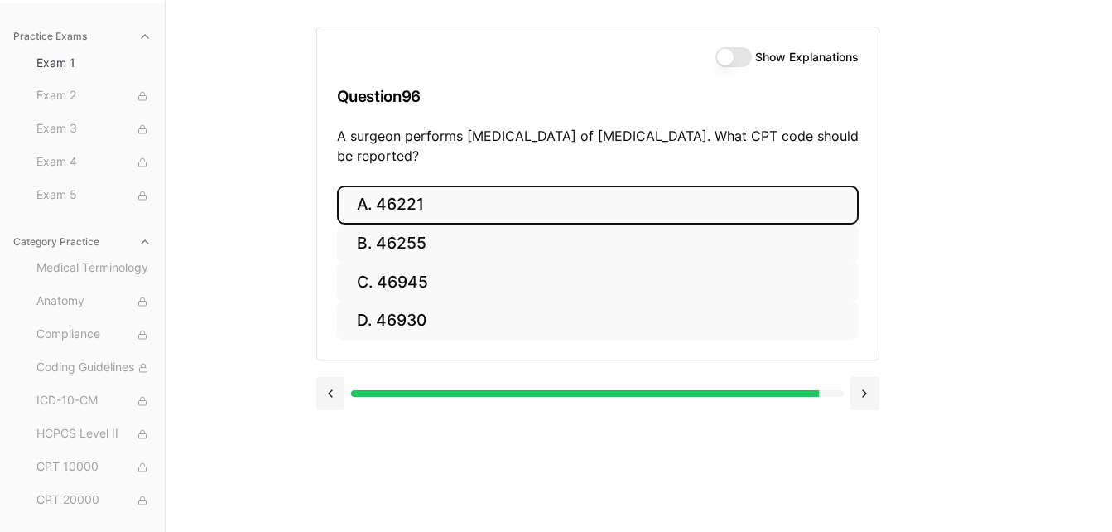
click at [409, 199] on button "A. 46221" at bounding box center [598, 204] width 522 height 39
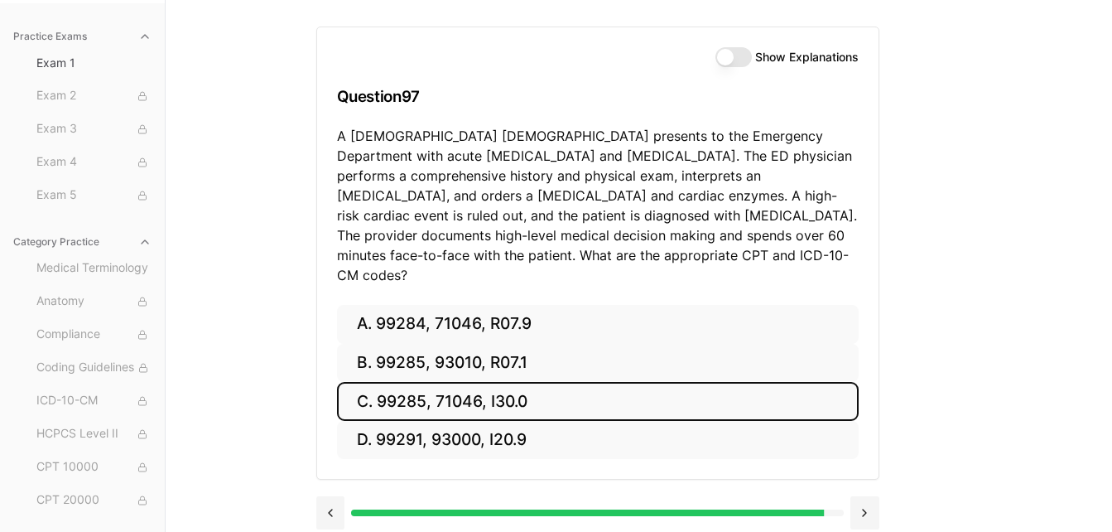
click at [655, 383] on button "C. 99285, 71046, I30.0" at bounding box center [598, 401] width 522 height 39
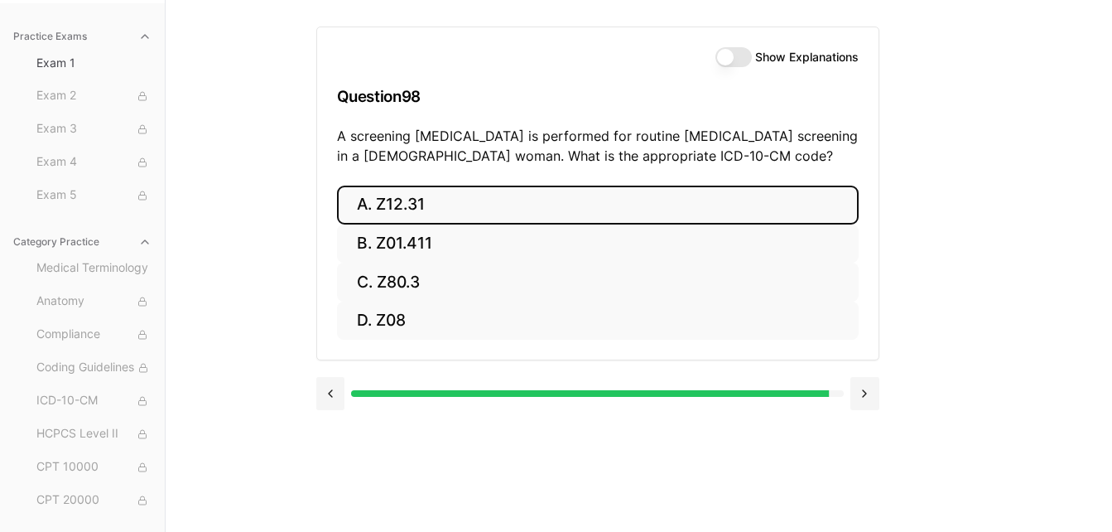
click at [401, 201] on button "A. Z12.31" at bounding box center [598, 204] width 522 height 39
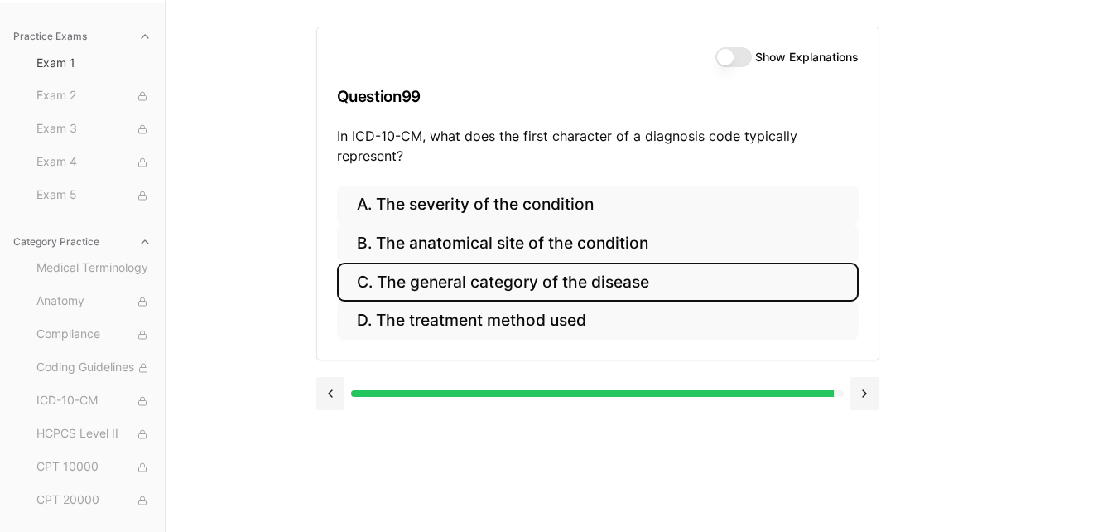
click at [493, 283] on button "C. The general category of the disease" at bounding box center [598, 281] width 522 height 39
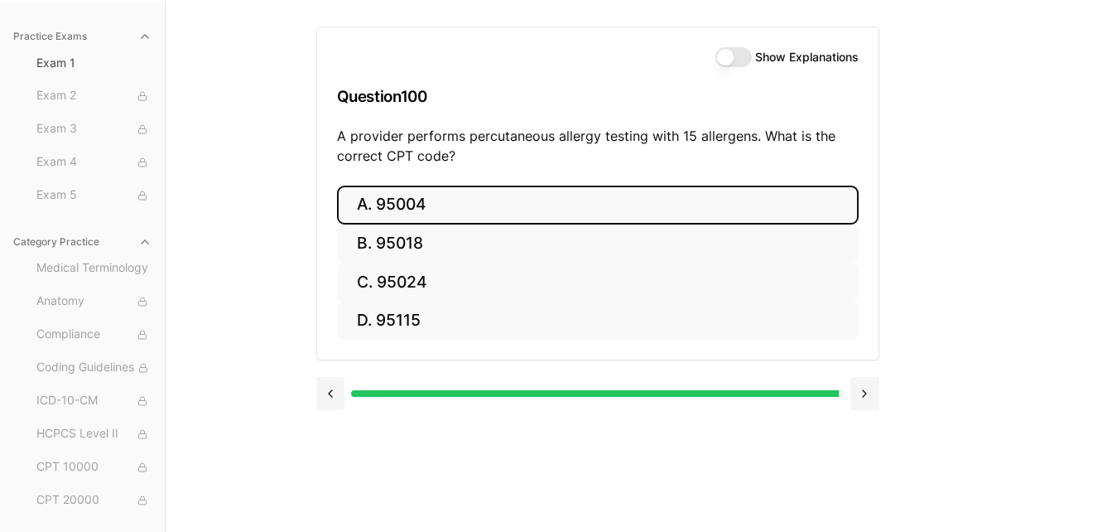
click at [434, 200] on button "A. 95004" at bounding box center [598, 204] width 522 height 39
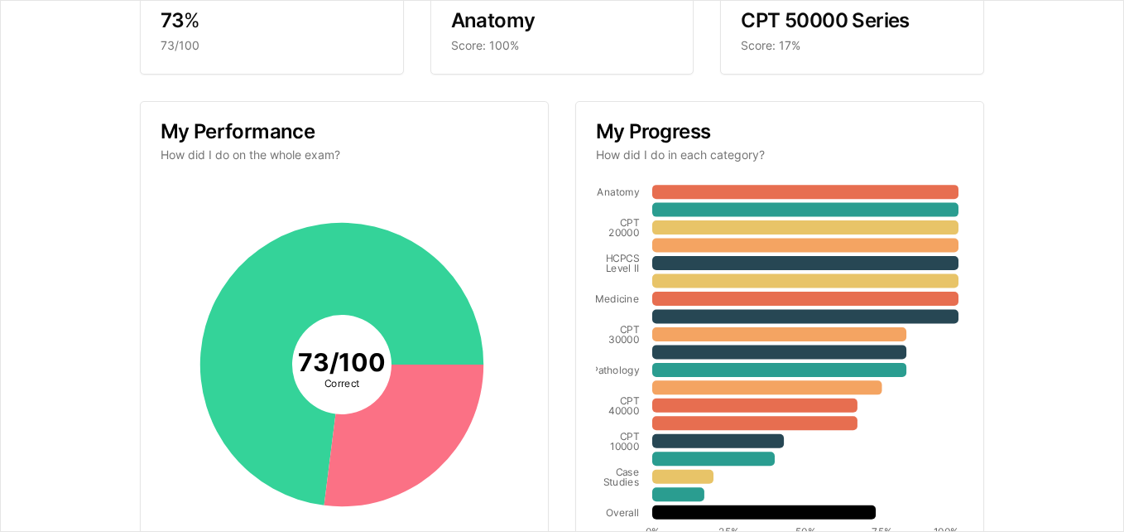
scroll to position [248, 0]
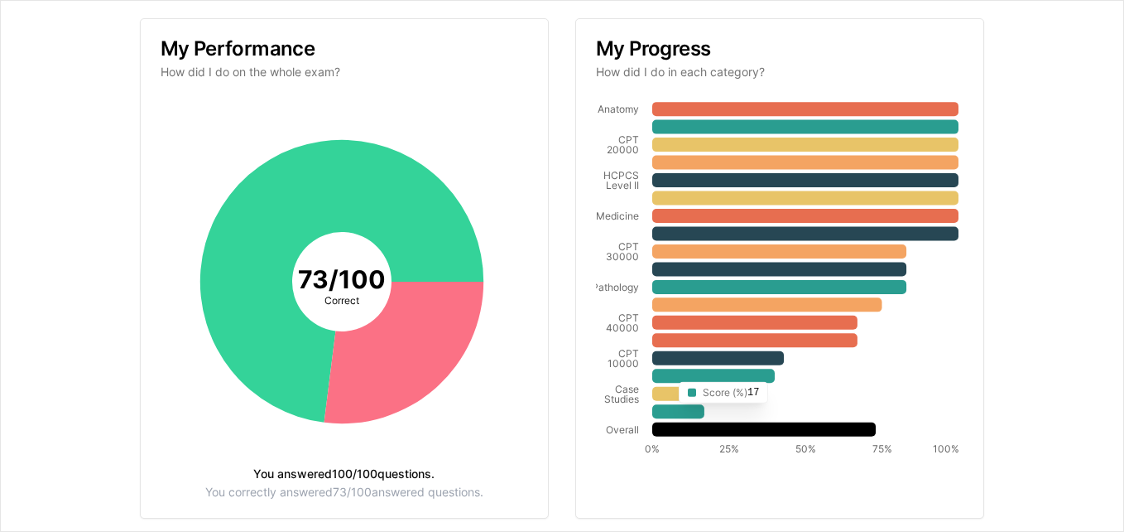
click at [664, 412] on icon at bounding box center [678, 411] width 52 height 14
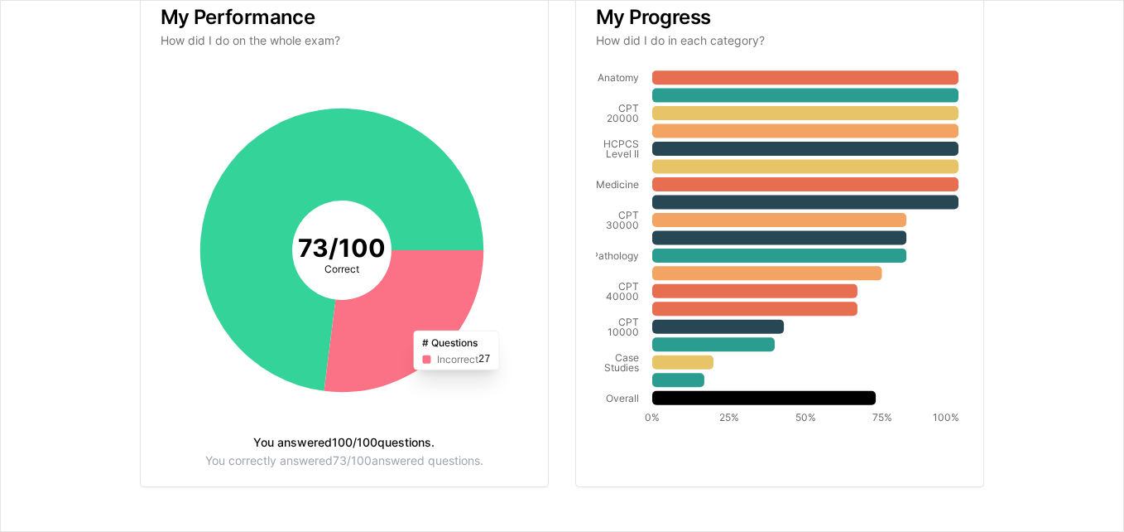
scroll to position [291, 0]
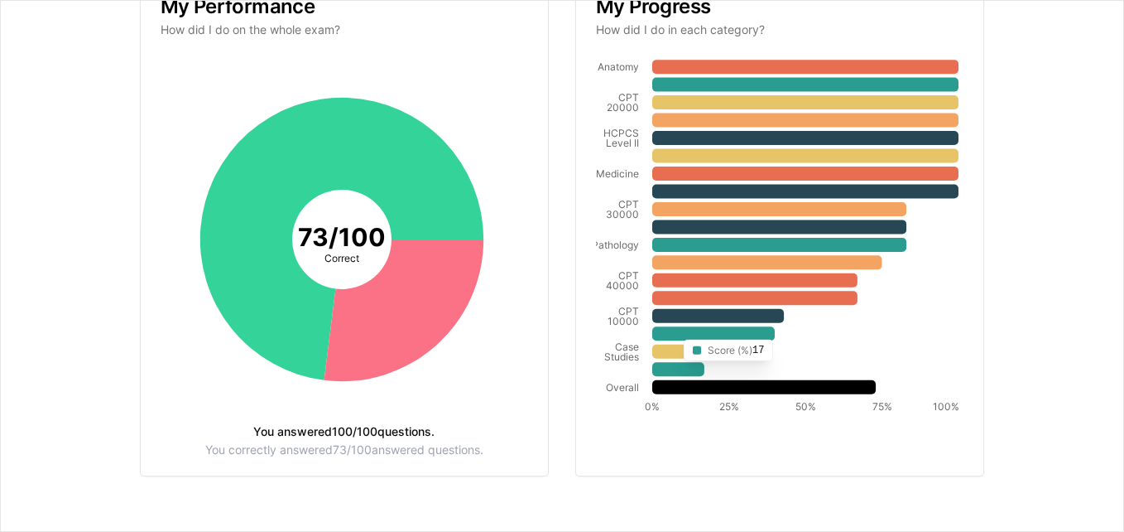
click at [669, 365] on icon at bounding box center [678, 369] width 52 height 14
click at [667, 350] on icon at bounding box center [682, 351] width 61 height 14
click at [667, 366] on icon at bounding box center [678, 369] width 52 height 14
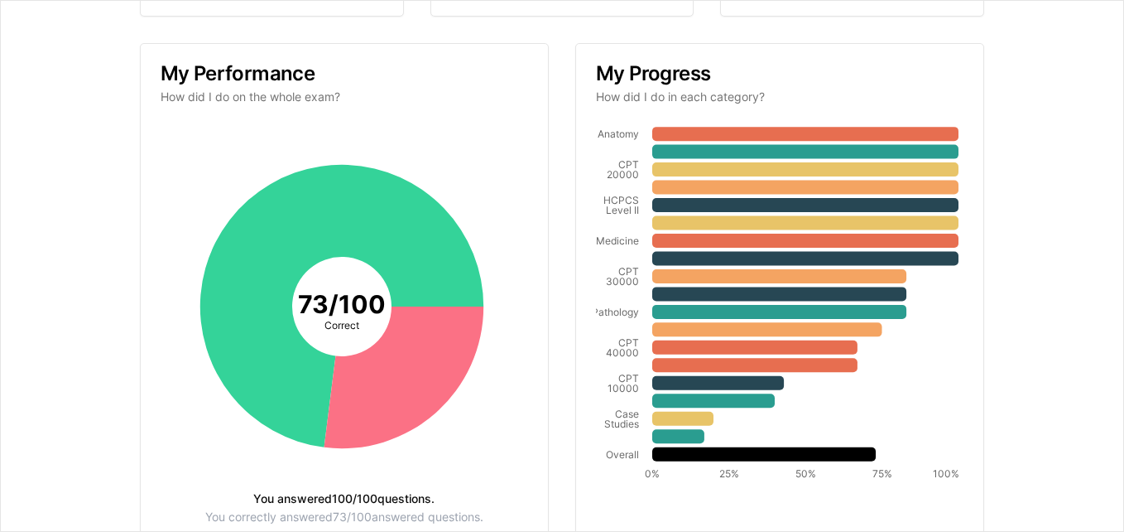
scroll to position [0, 0]
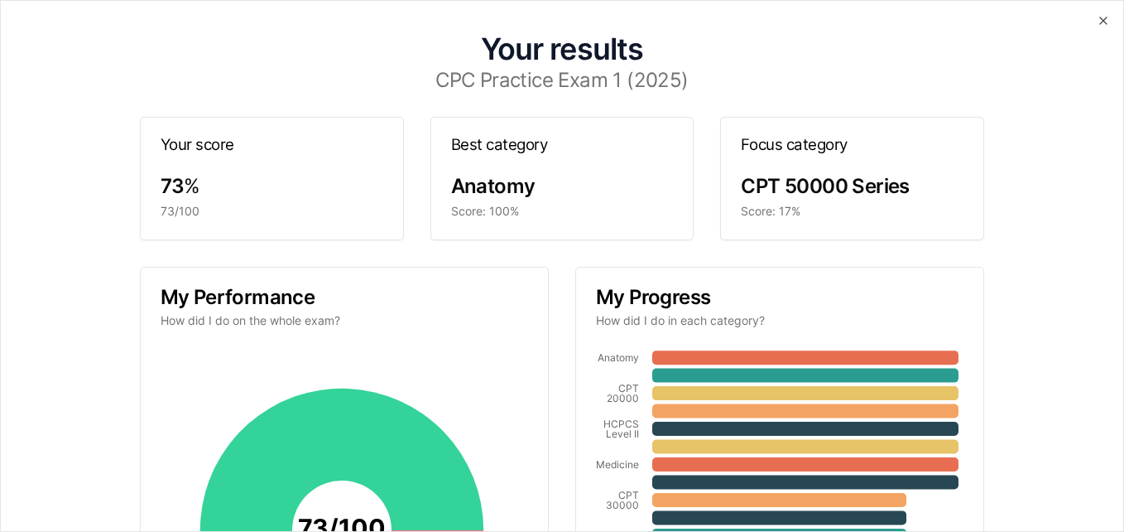
click at [823, 156] on div "Focus category" at bounding box center [852, 145] width 262 height 55
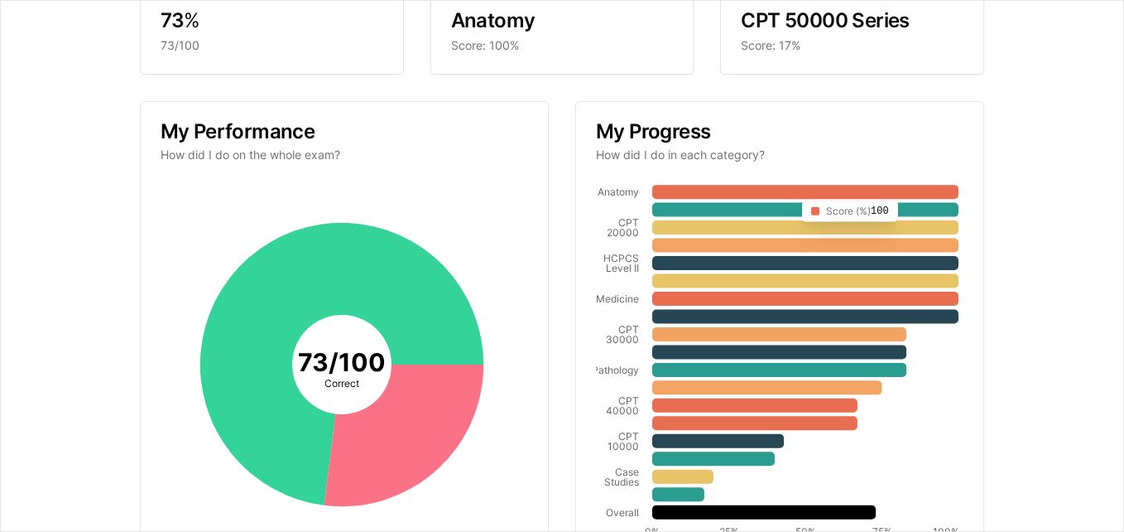
click at [787, 191] on icon at bounding box center [805, 192] width 306 height 14
click at [690, 335] on icon at bounding box center [779, 334] width 254 height 14
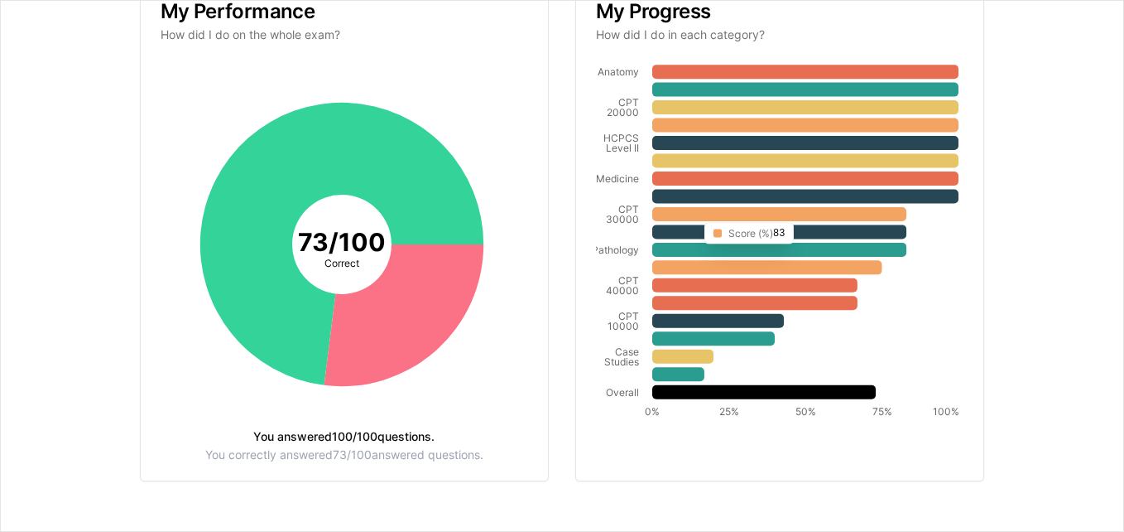
scroll to position [291, 0]
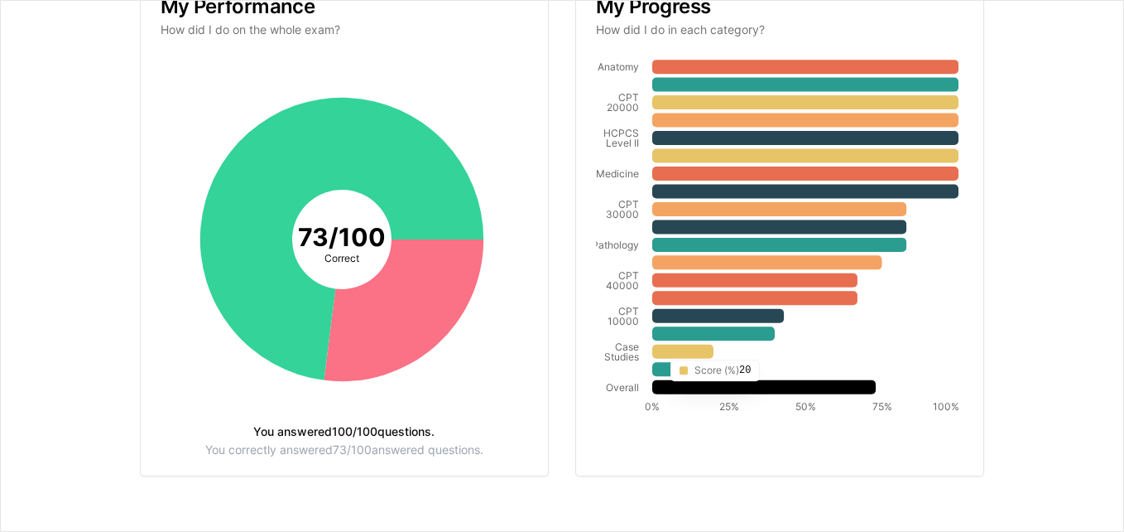
click at [656, 349] on icon at bounding box center [682, 351] width 61 height 14
click at [685, 315] on icon at bounding box center [718, 315] width 132 height 14
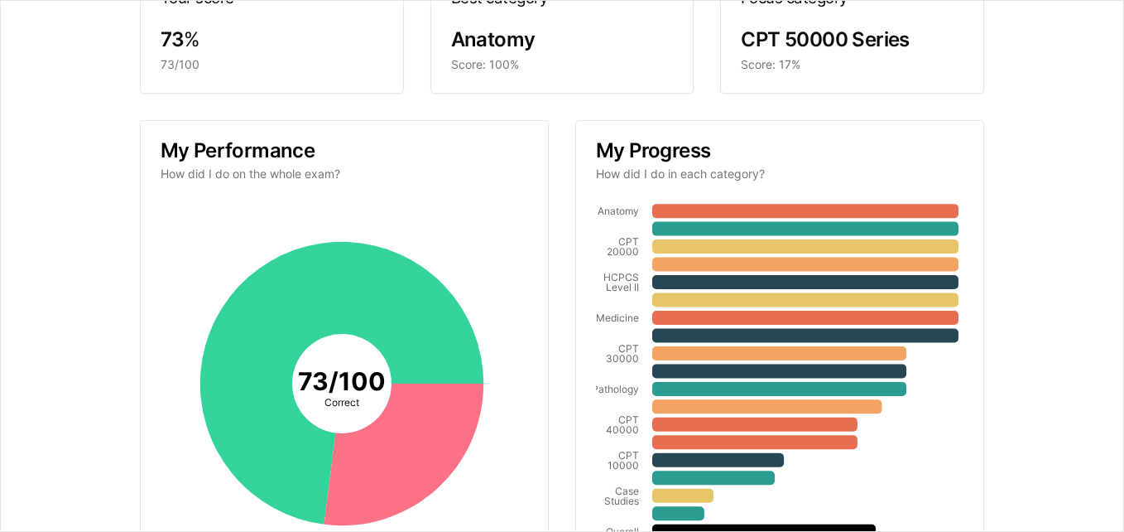
scroll to position [0, 0]
